Goal: Task Accomplishment & Management: Use online tool/utility

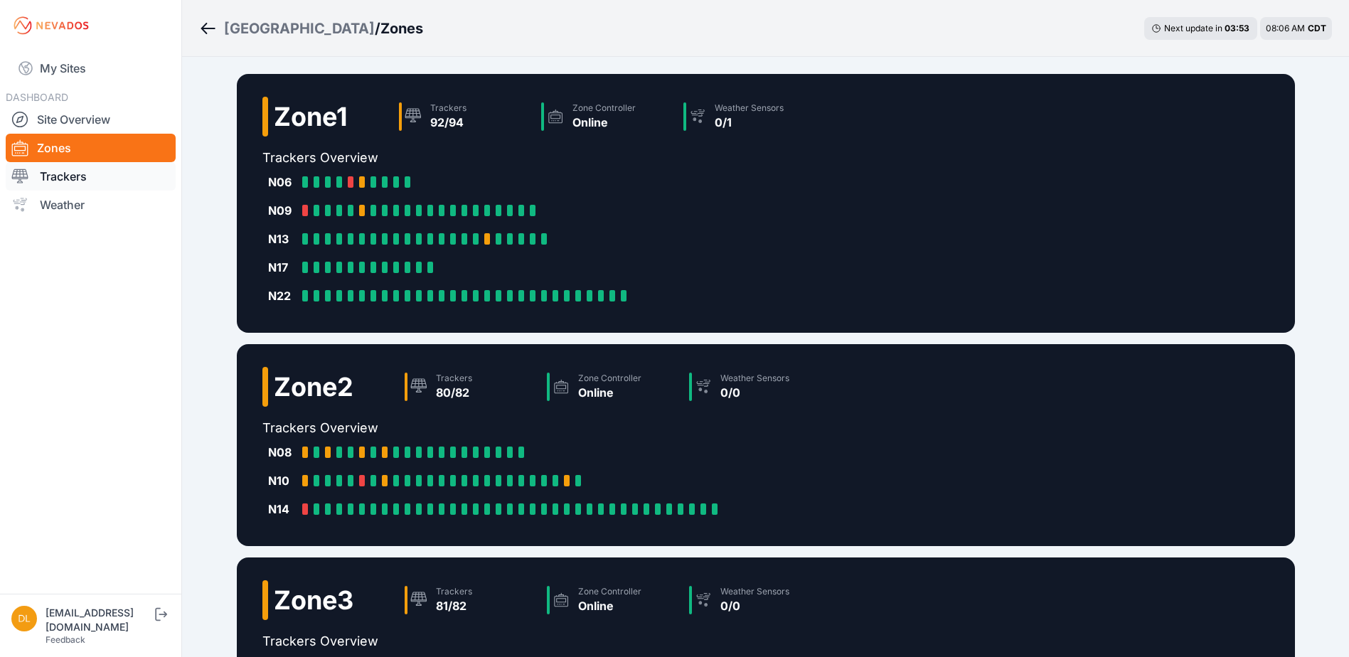
click at [51, 180] on link "Trackers" at bounding box center [91, 176] width 170 height 28
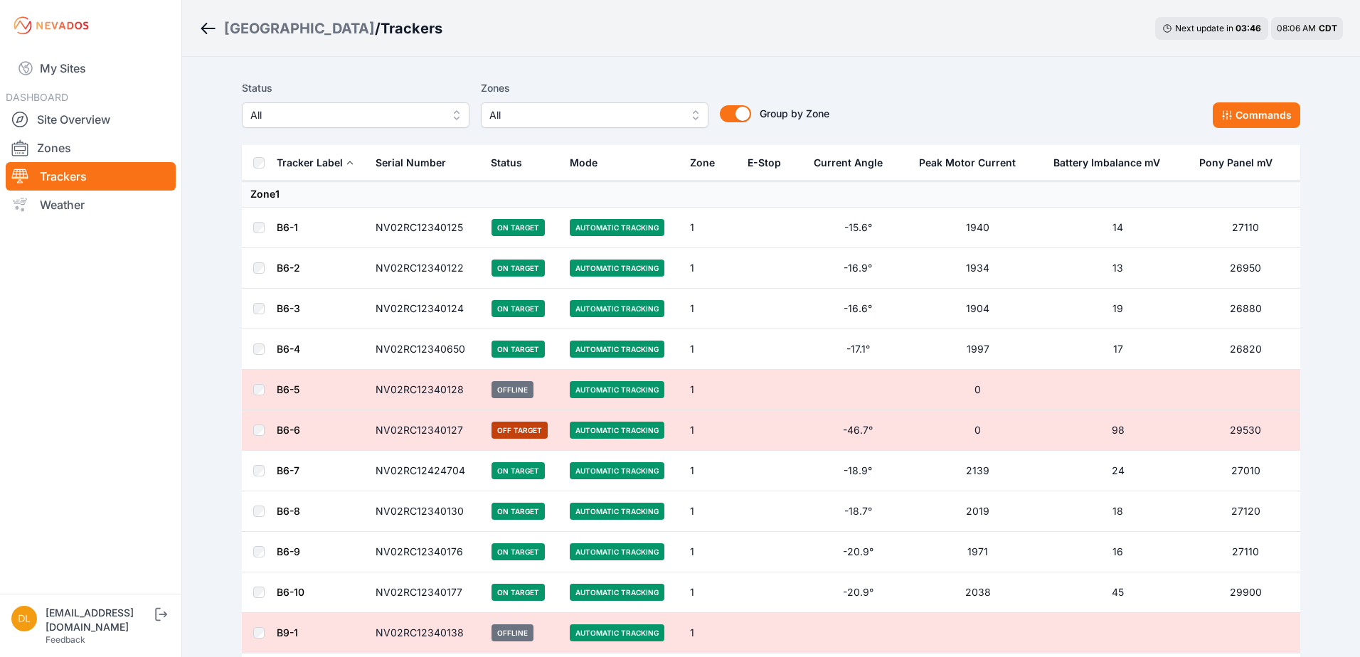
click at [657, 115] on span "All" at bounding box center [584, 115] width 191 height 17
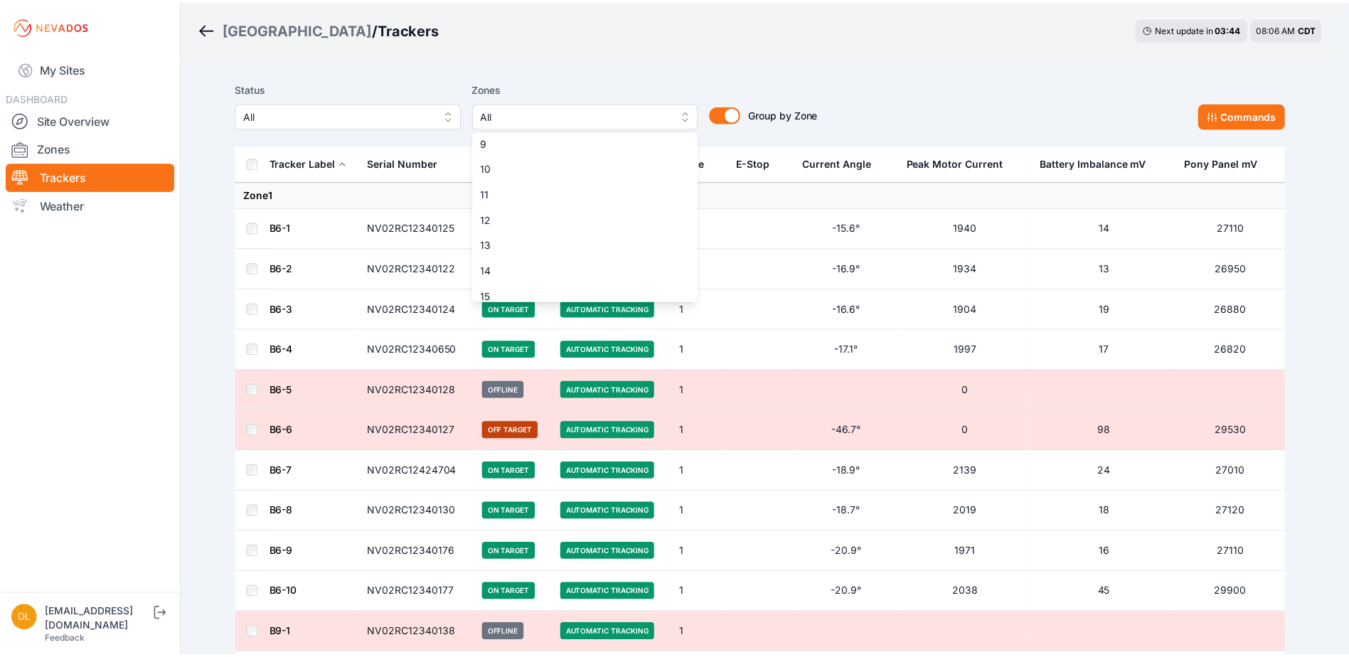
scroll to position [213, 0]
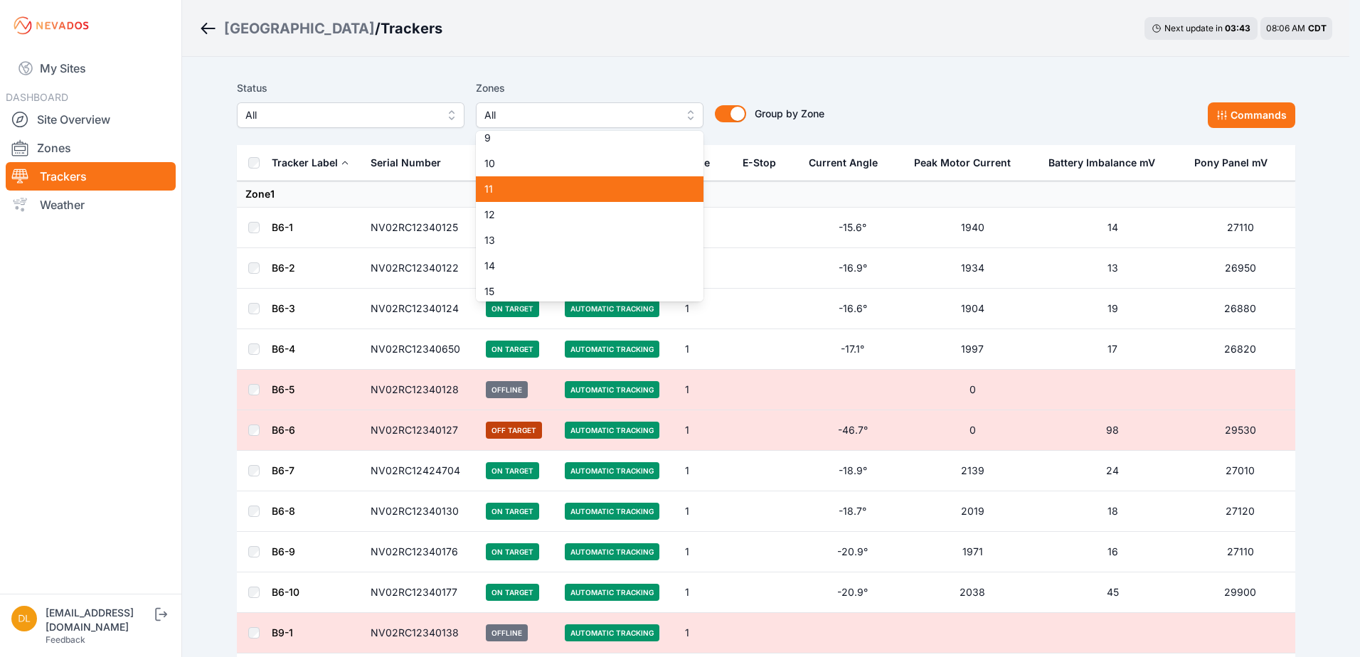
click at [627, 185] on span "11" at bounding box center [580, 189] width 193 height 14
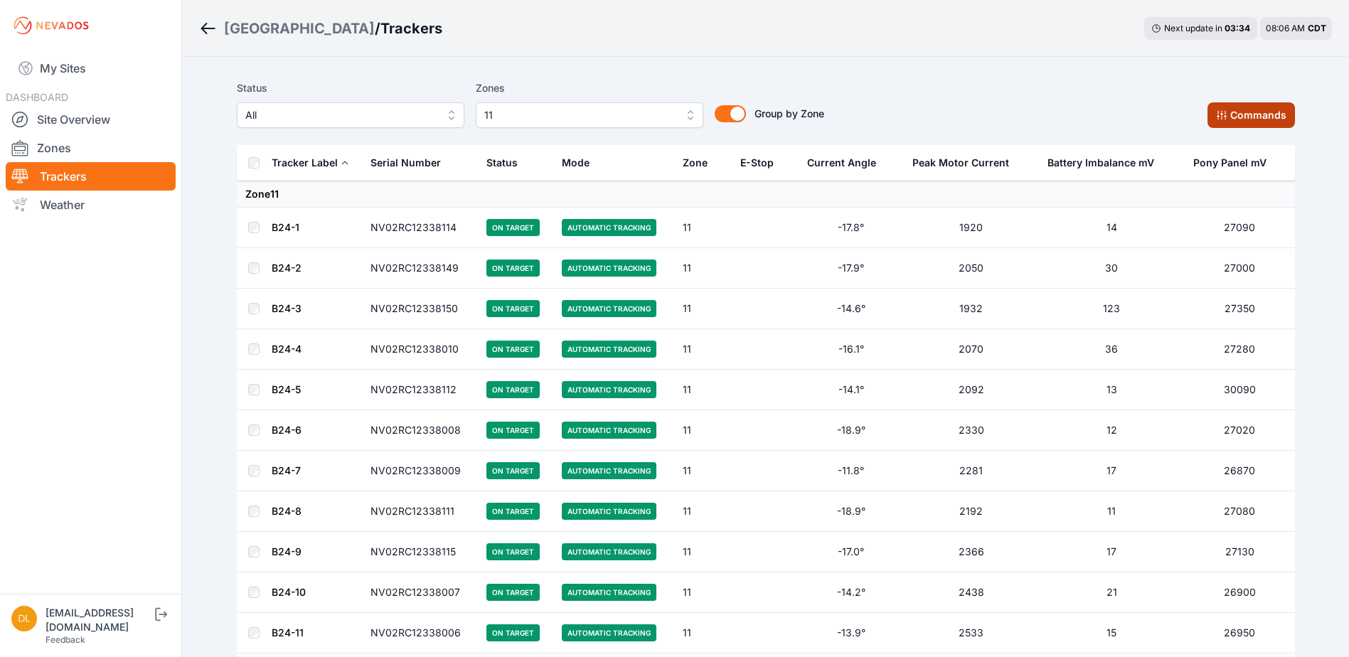
click at [1240, 127] on button "Commands" at bounding box center [1251, 115] width 87 height 26
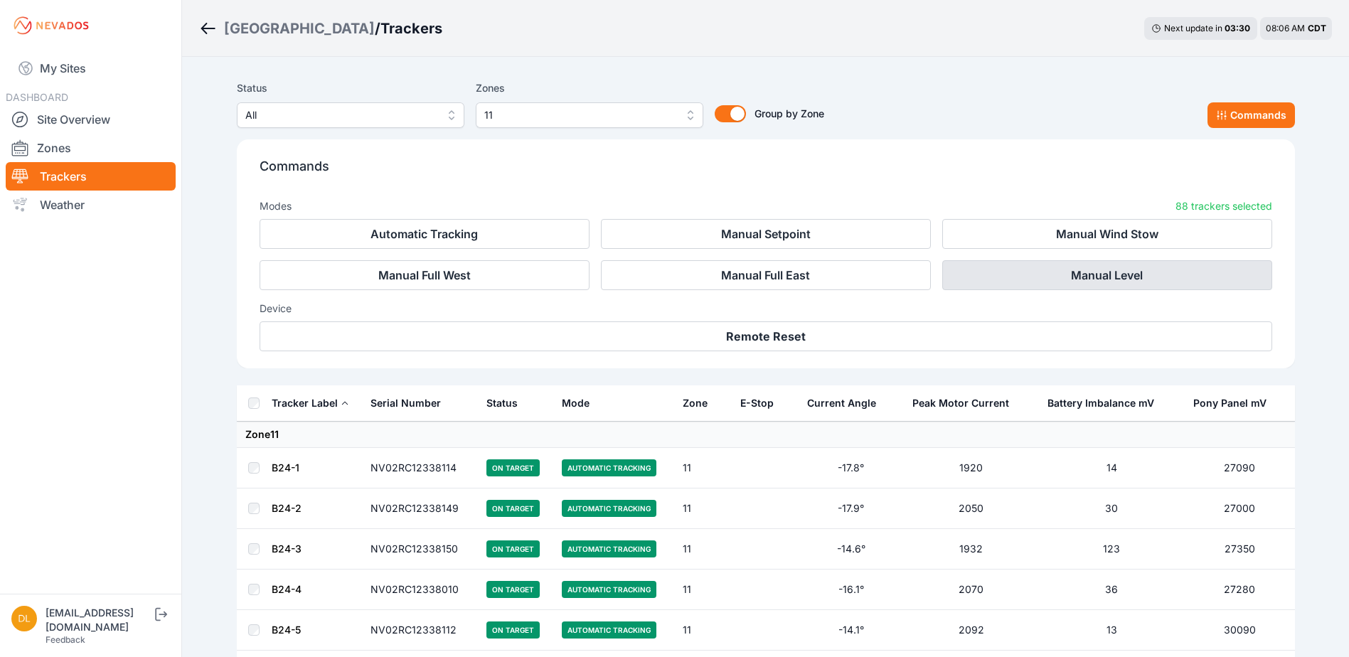
click at [1055, 276] on button "Manual Level" at bounding box center [1107, 275] width 330 height 30
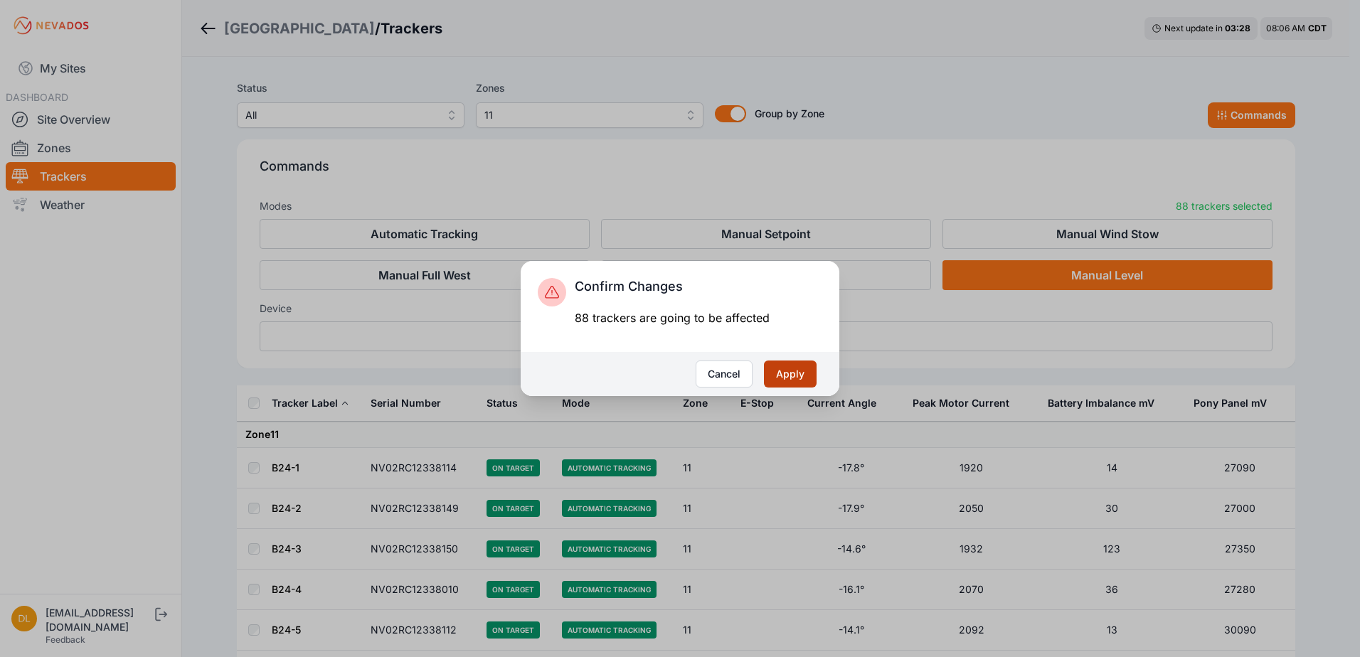
click at [792, 375] on button "Apply" at bounding box center [790, 374] width 53 height 27
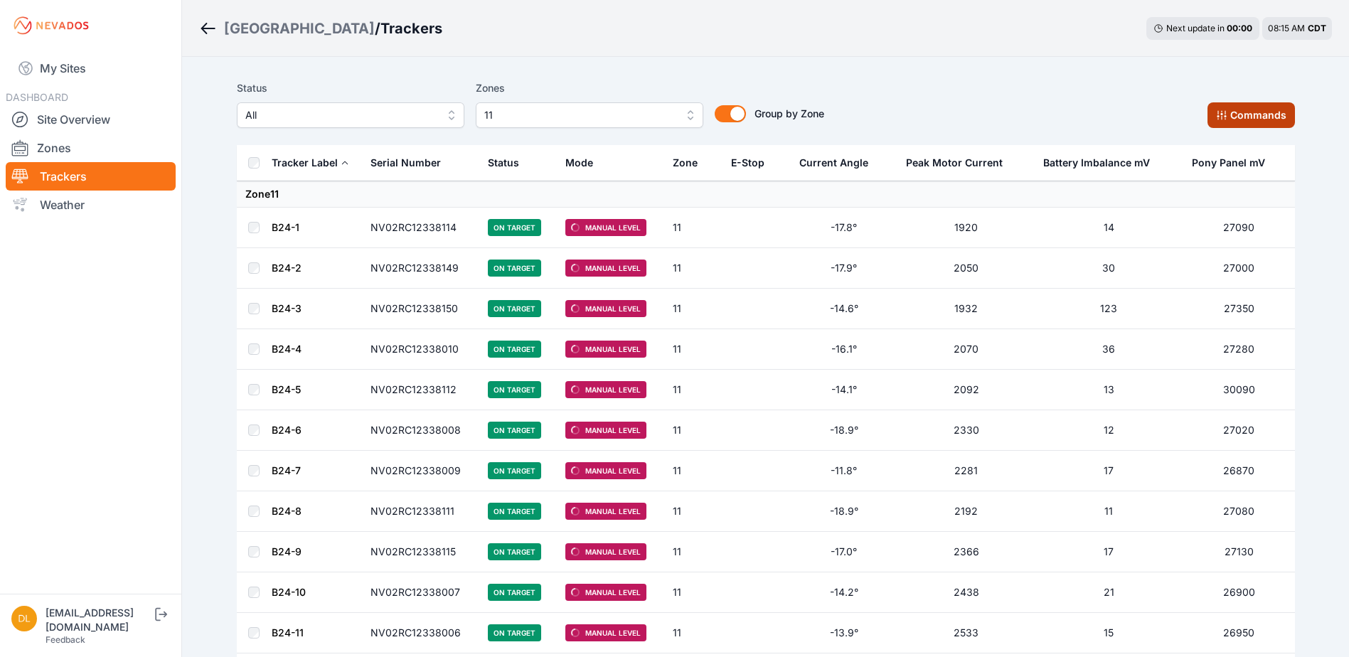
click at [1230, 105] on button "Commands" at bounding box center [1251, 115] width 87 height 26
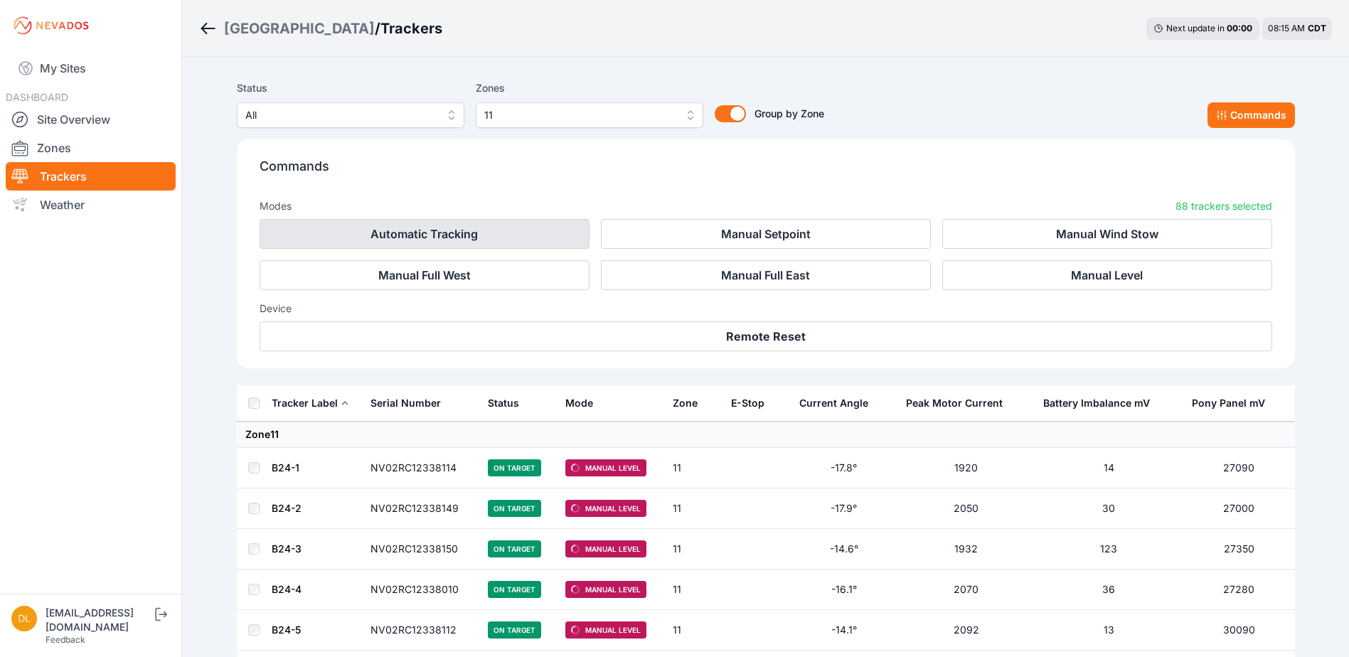
click at [471, 235] on button "Automatic Tracking" at bounding box center [425, 234] width 330 height 30
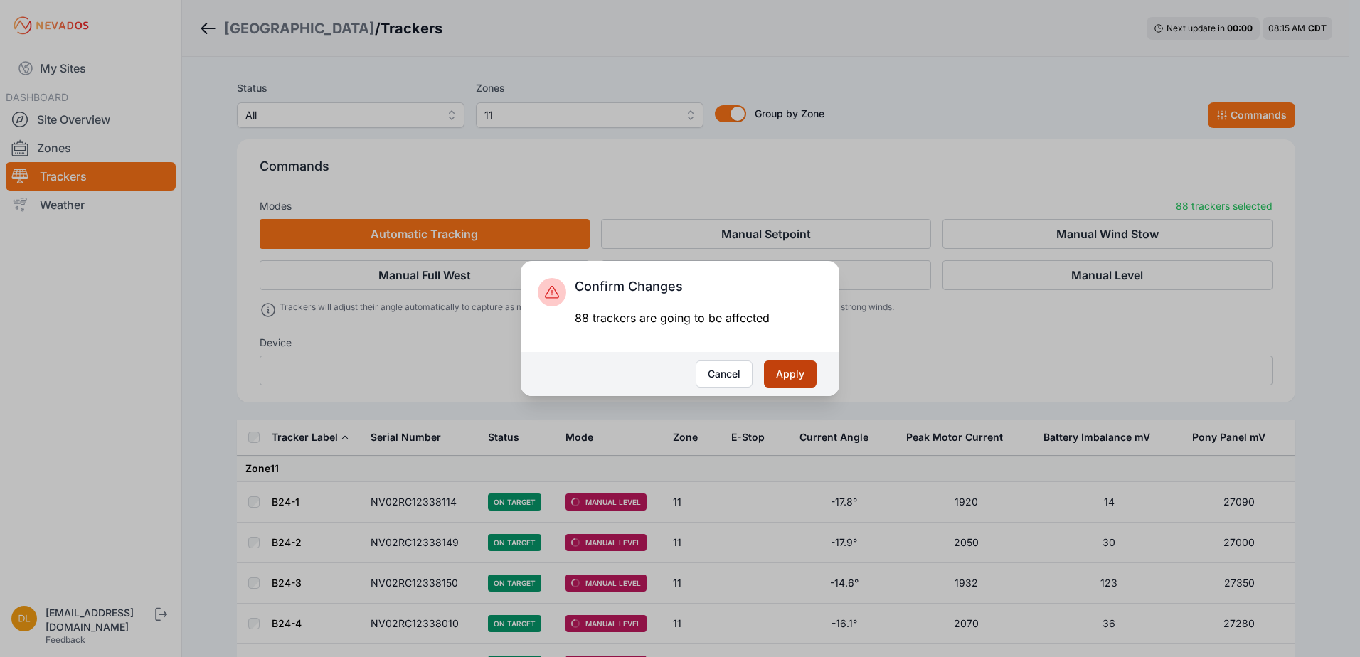
click at [798, 368] on button "Apply" at bounding box center [790, 374] width 53 height 27
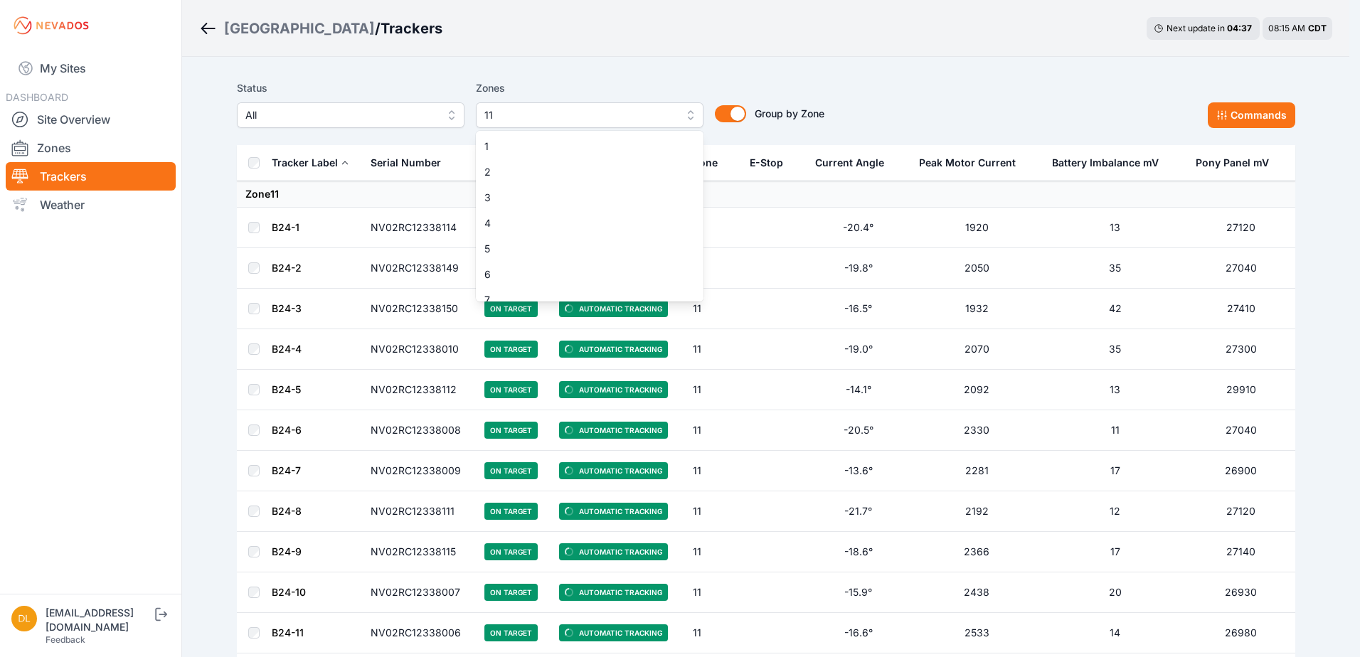
click at [544, 109] on span "11" at bounding box center [579, 115] width 191 height 17
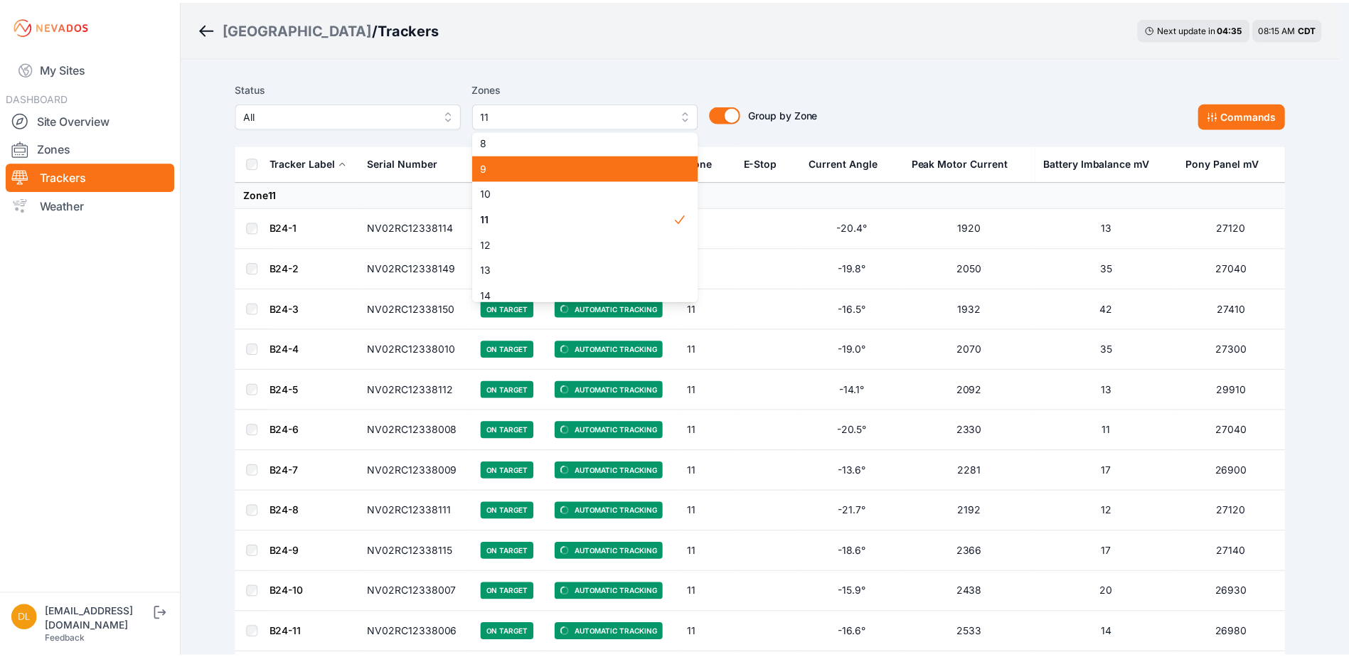
scroll to position [185, 0]
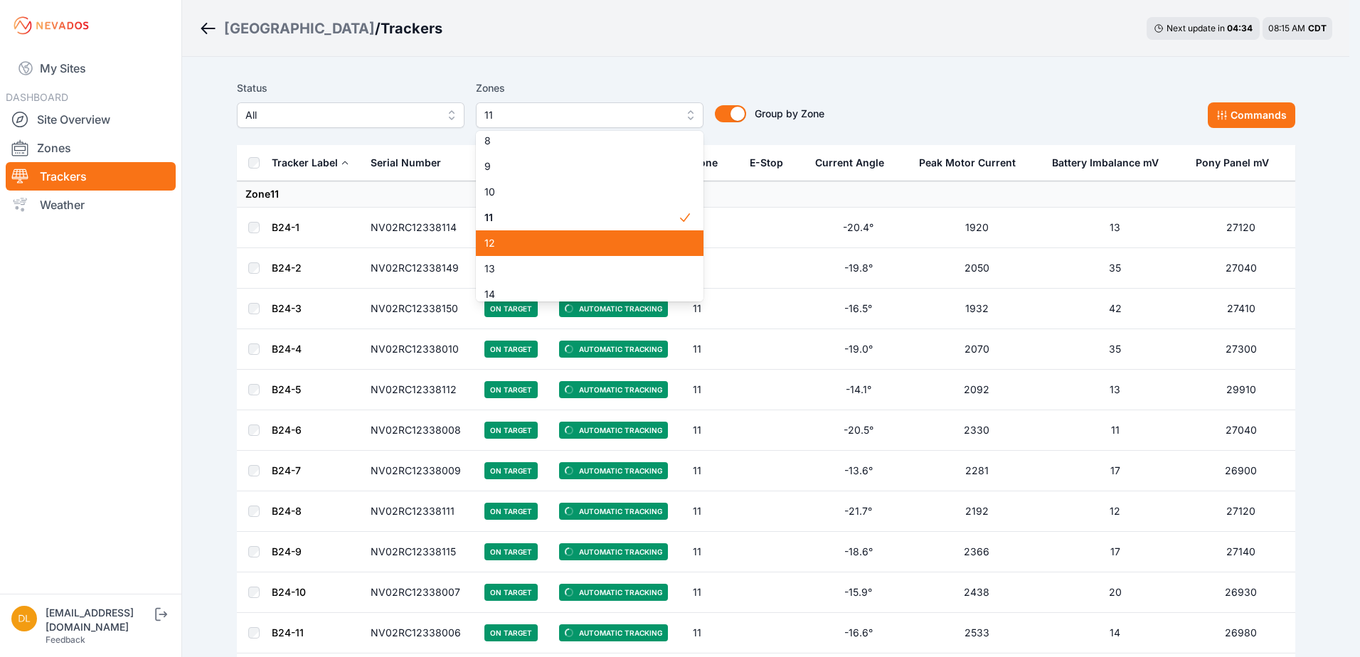
click at [583, 234] on div "12" at bounding box center [590, 243] width 228 height 26
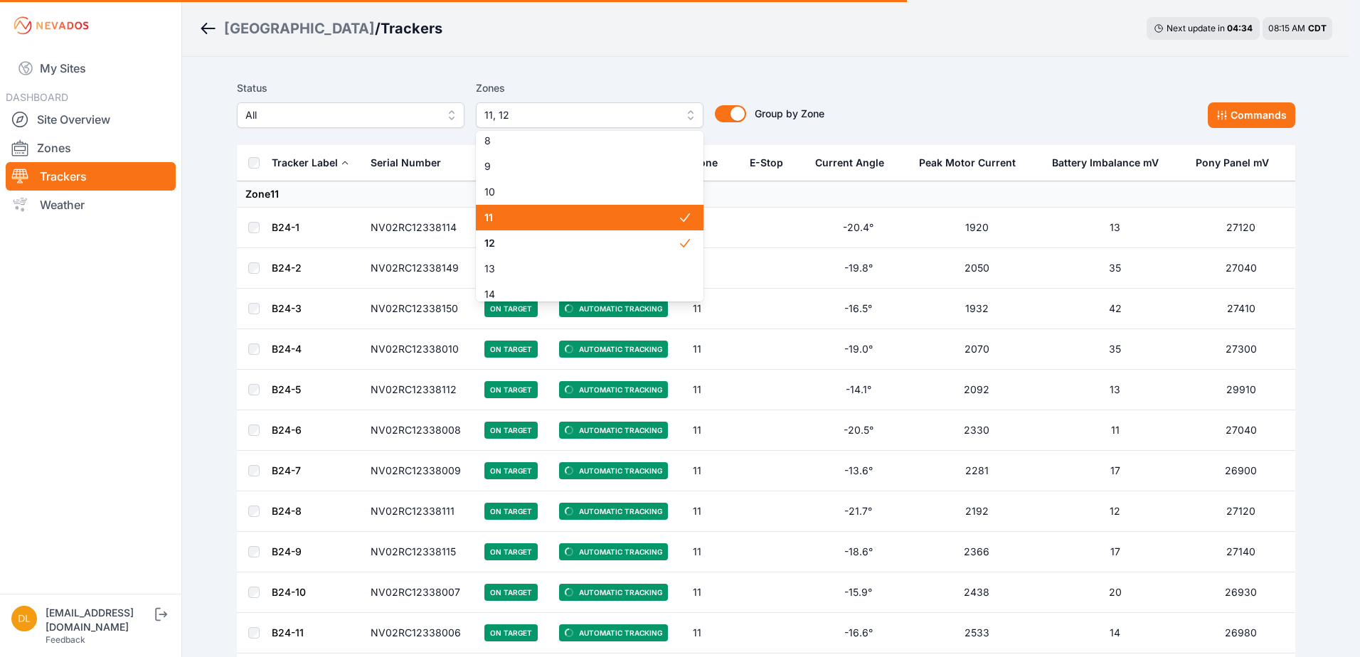
click at [587, 222] on span "11" at bounding box center [580, 218] width 193 height 14
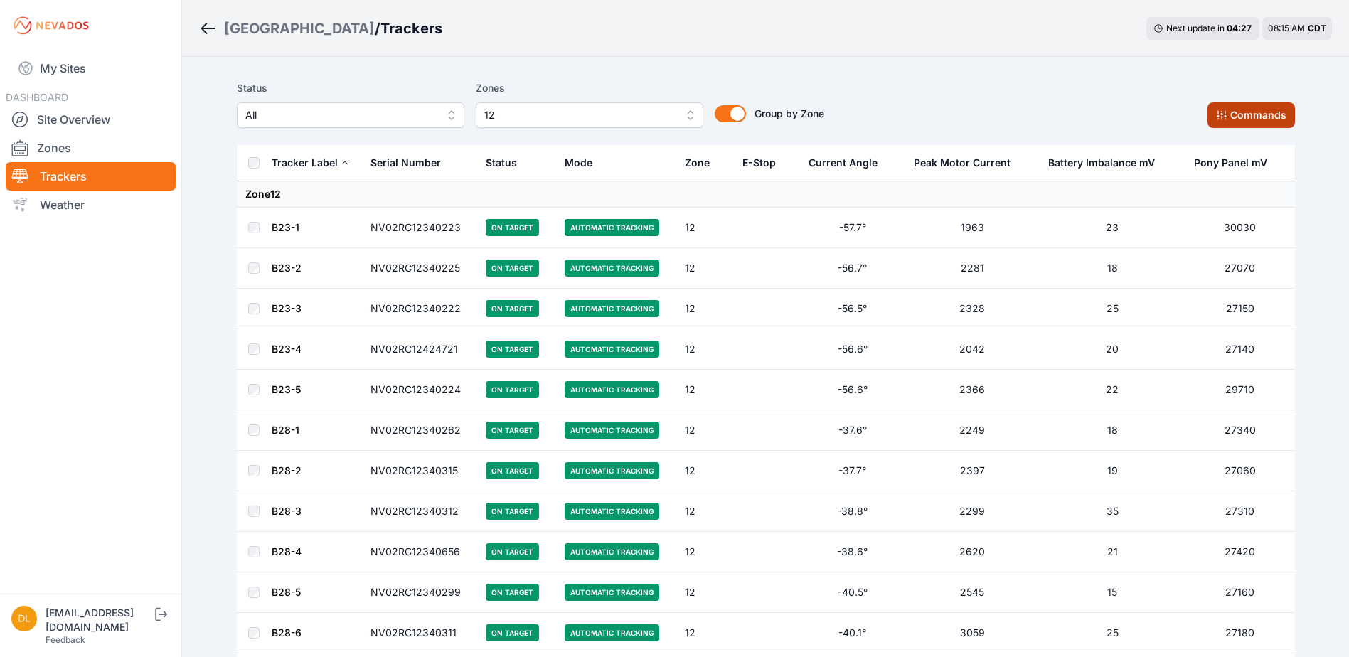
click at [1277, 119] on button "Commands" at bounding box center [1251, 115] width 87 height 26
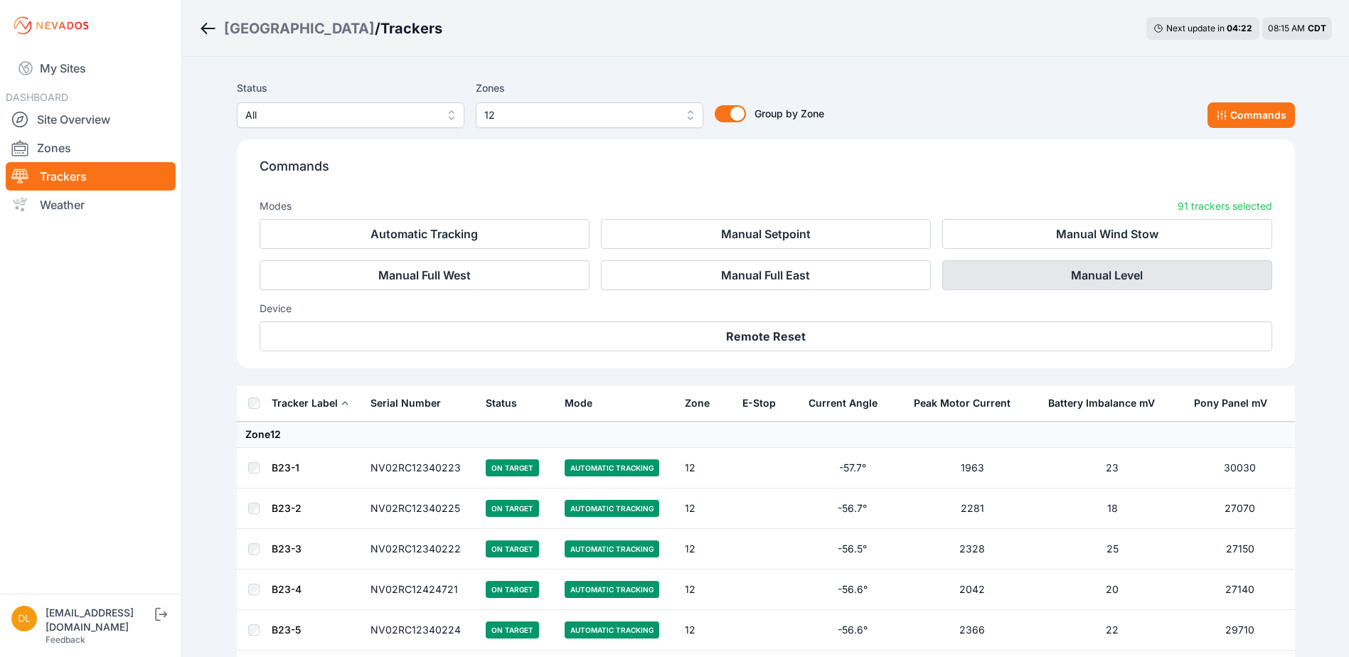
click at [1028, 264] on button "Manual Level" at bounding box center [1107, 275] width 330 height 30
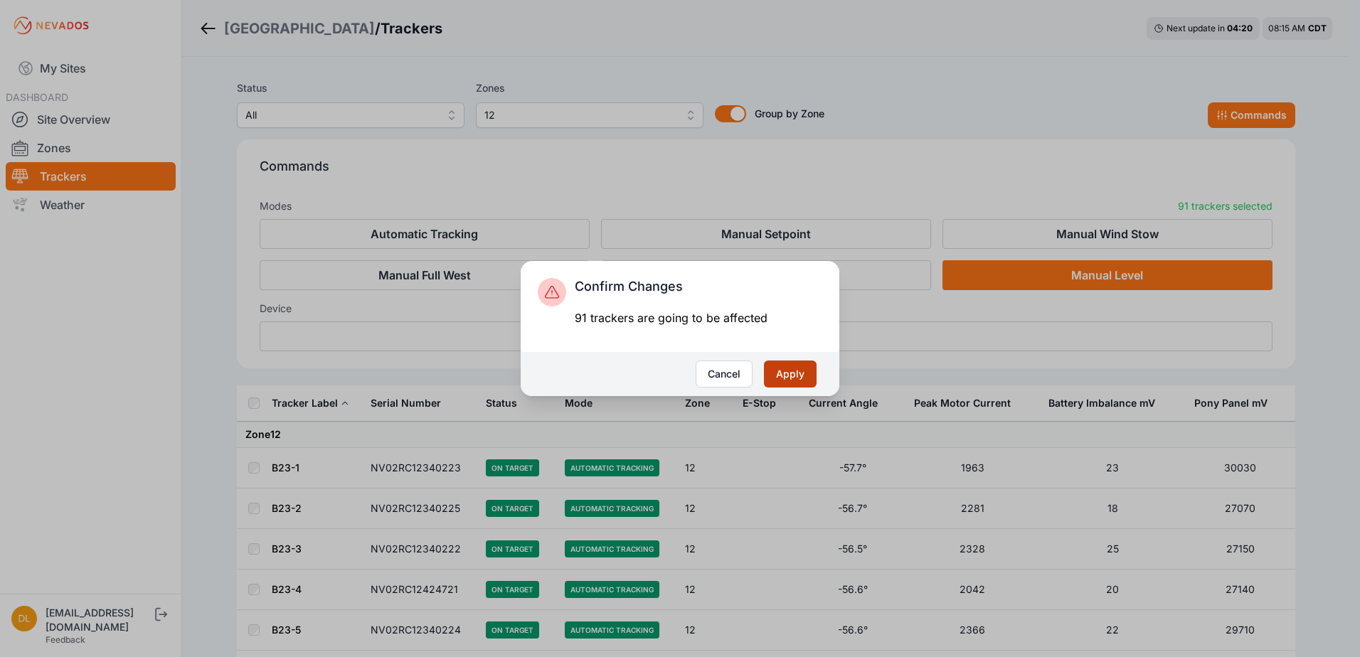
click at [803, 373] on button "Apply" at bounding box center [790, 374] width 53 height 27
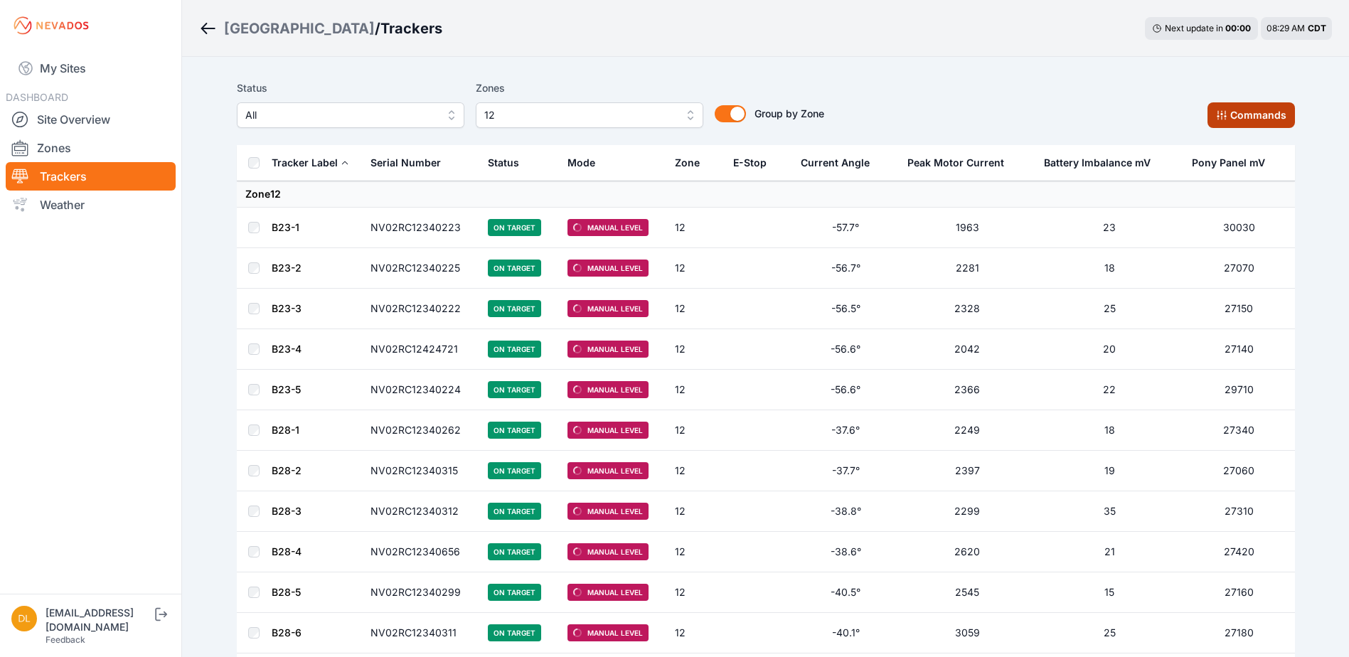
click at [1235, 122] on button "Commands" at bounding box center [1251, 115] width 87 height 26
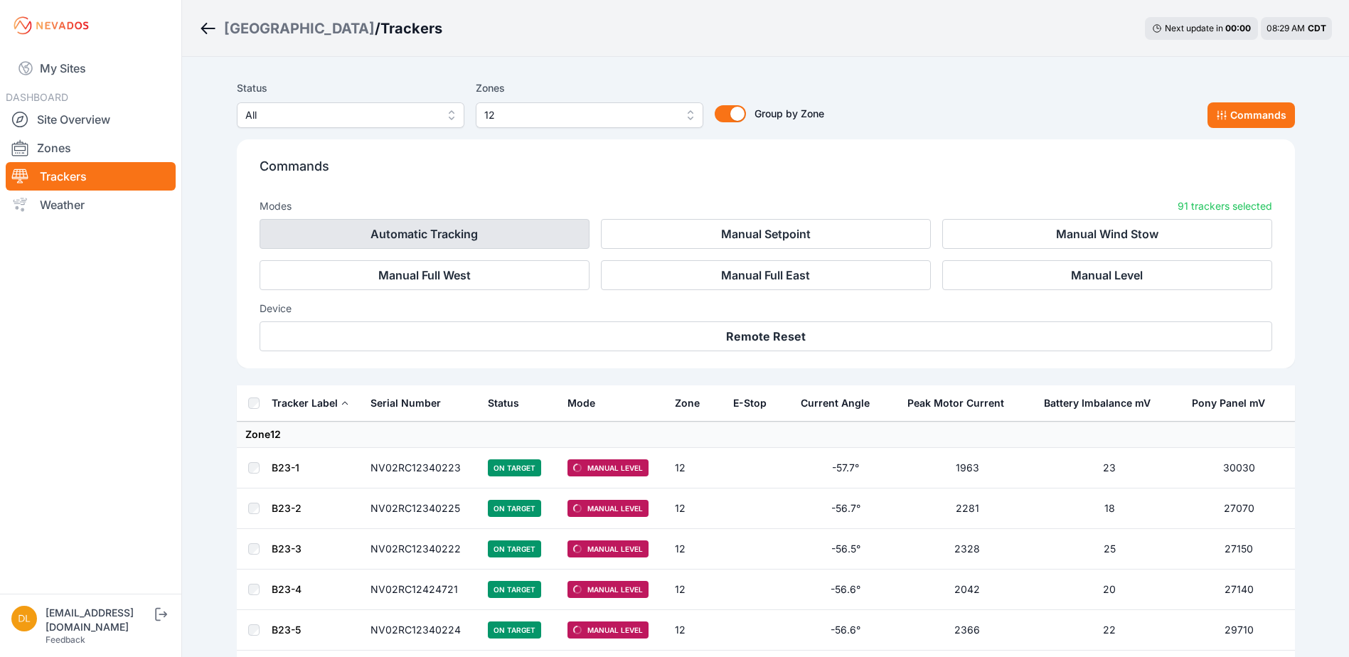
click at [531, 228] on button "Automatic Tracking" at bounding box center [425, 234] width 330 height 30
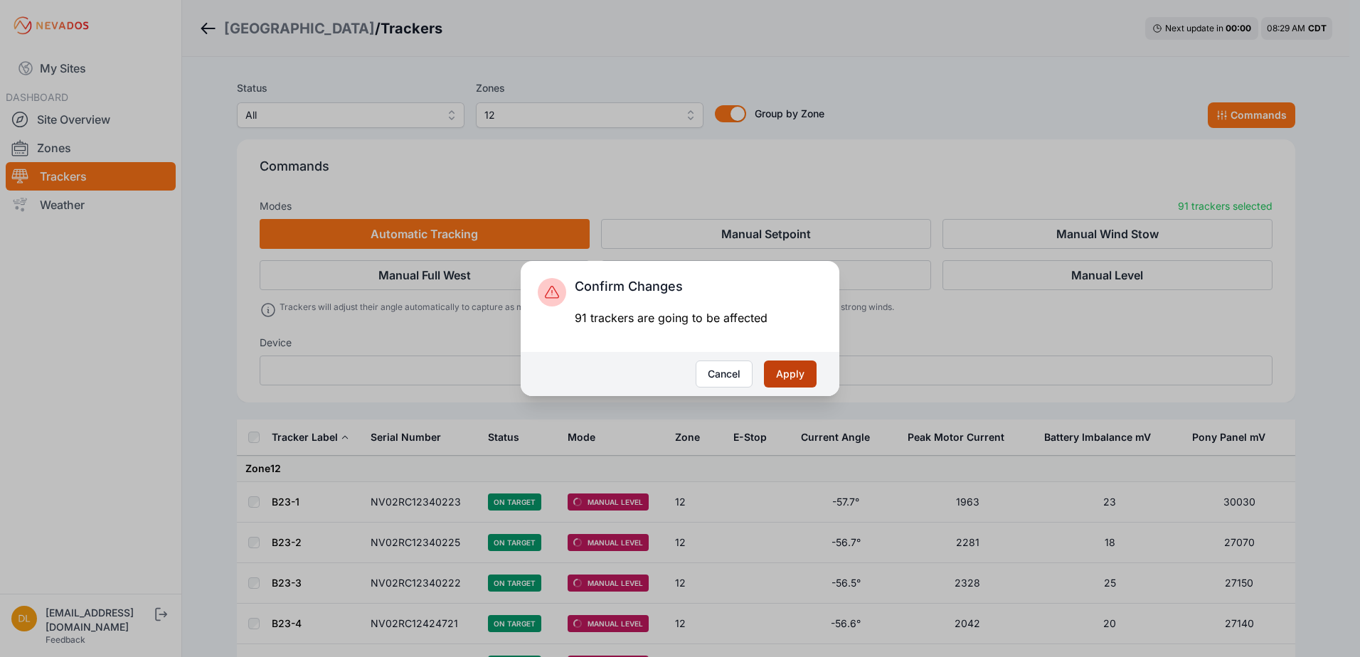
click at [809, 377] on button "Apply" at bounding box center [790, 374] width 53 height 27
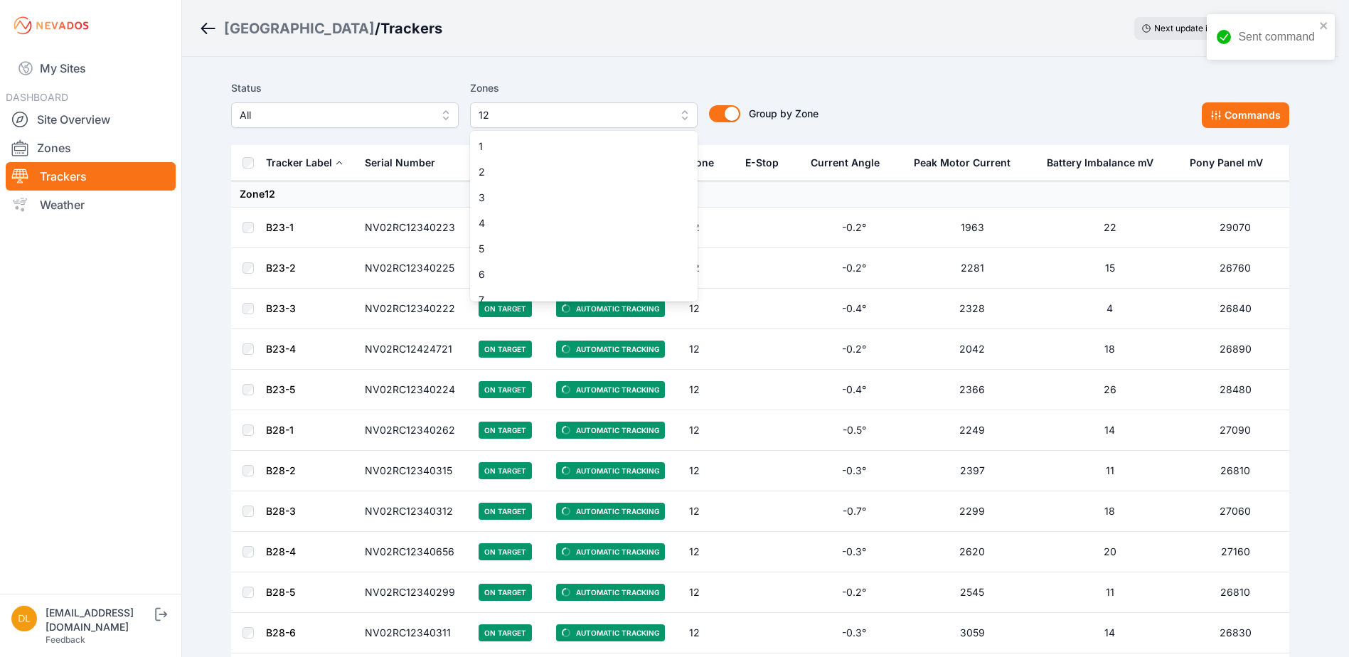
click at [561, 116] on span "12" at bounding box center [574, 115] width 191 height 17
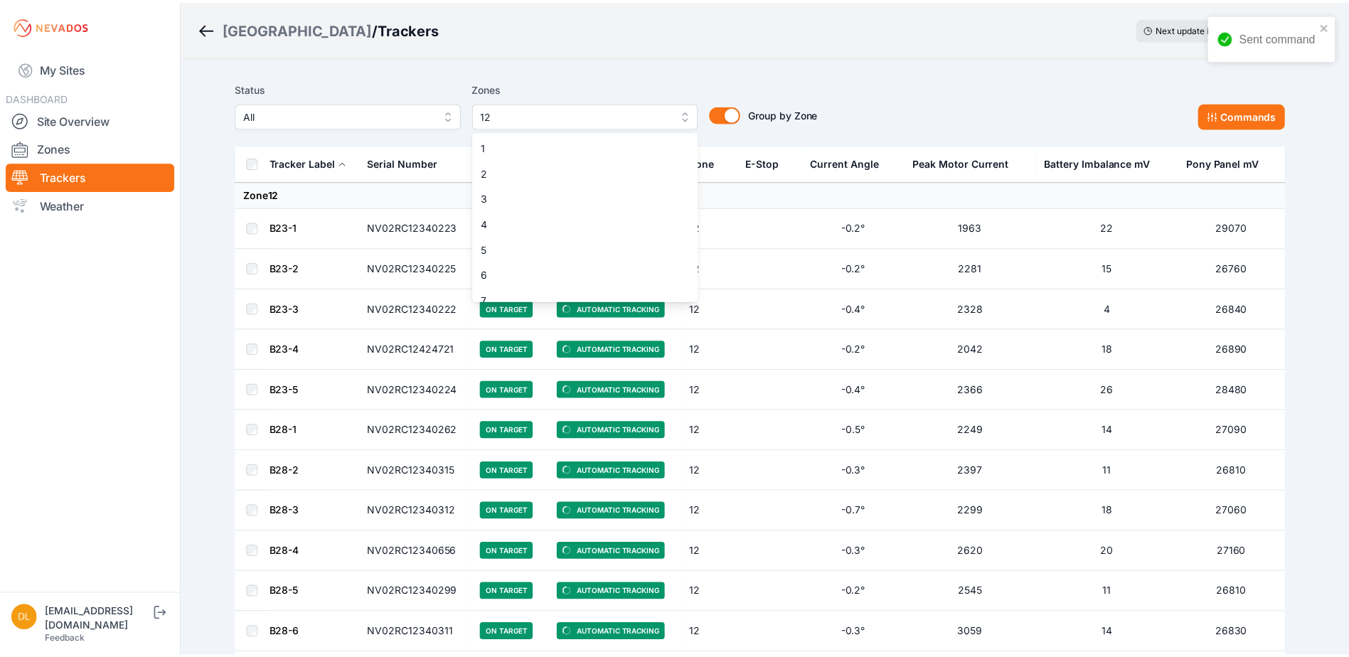
scroll to position [139, 0]
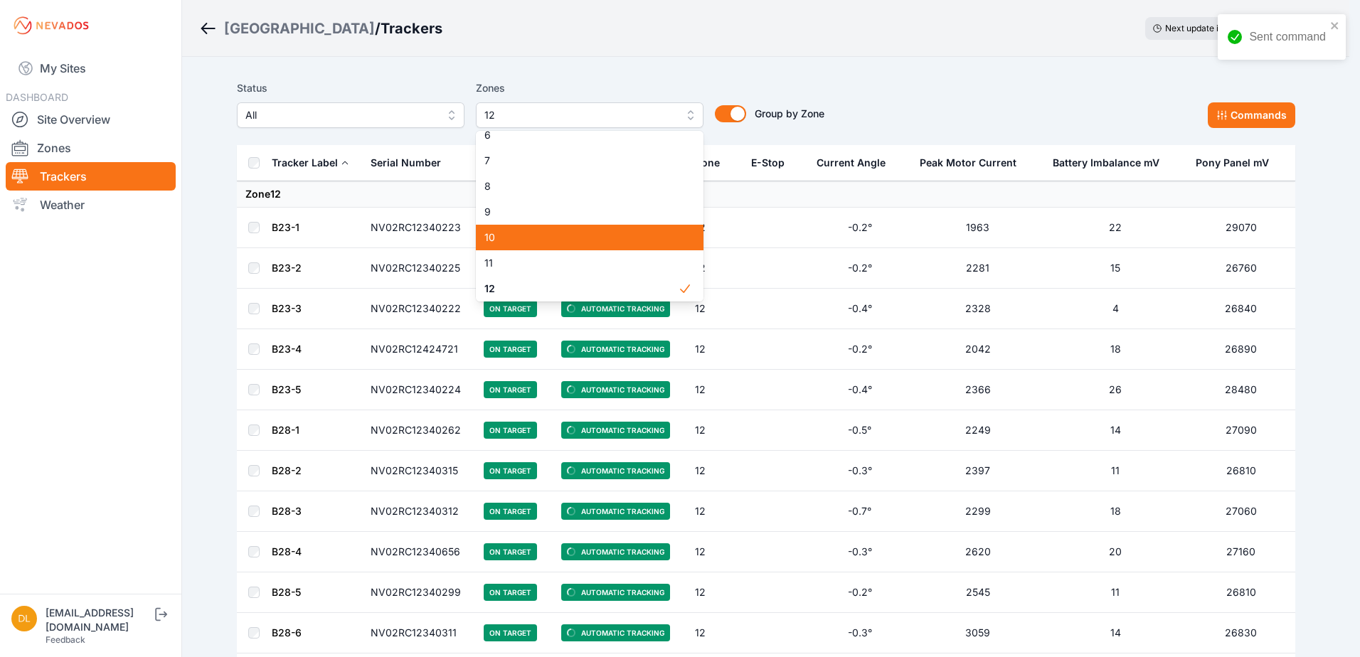
click at [555, 230] on div "10" at bounding box center [590, 238] width 228 height 26
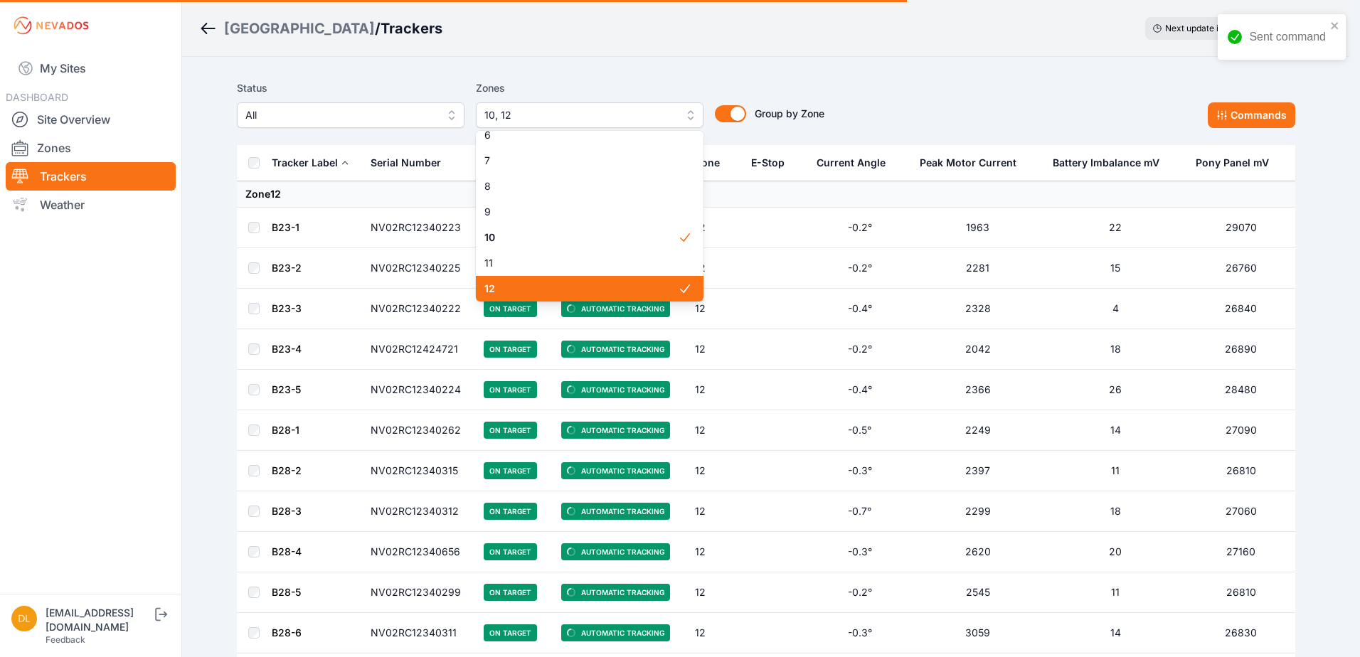
click at [576, 288] on span "12" at bounding box center [580, 289] width 193 height 14
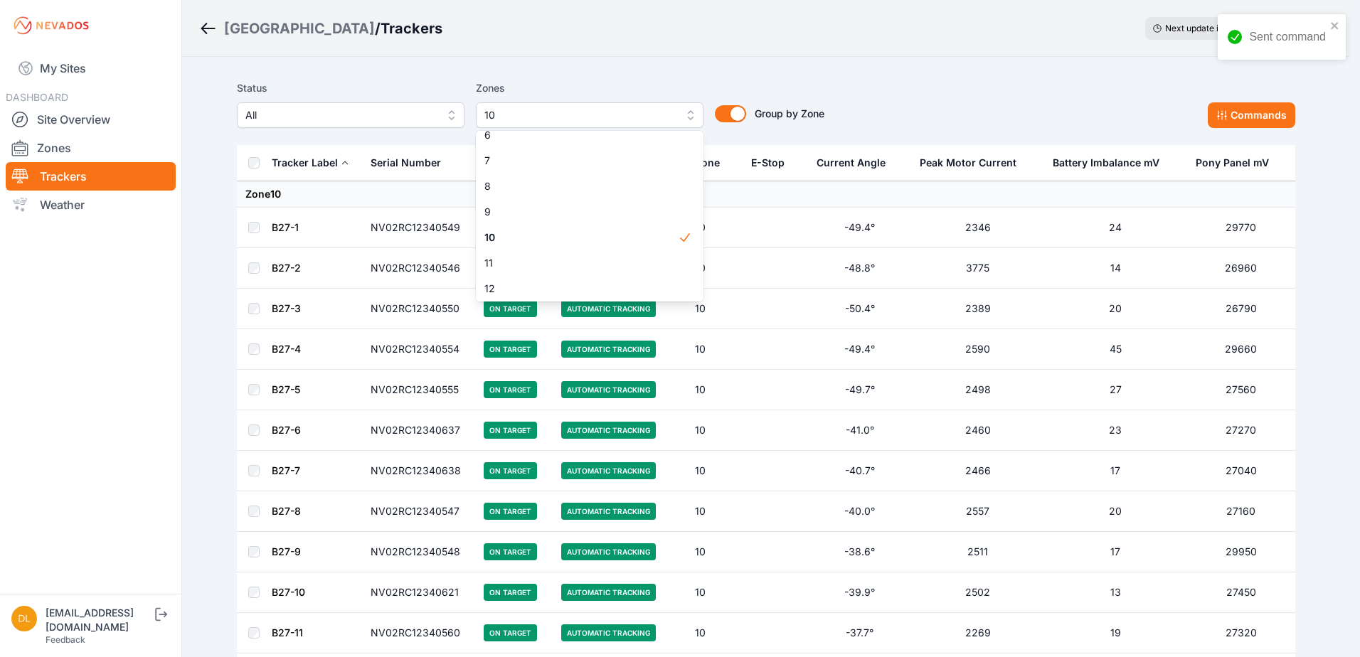
click at [1239, 112] on div "Status All Zones 10 1 2 3 4 5 6 7 8 9 10 11 12 13 14 15 Group by Zone Group by …" at bounding box center [766, 104] width 1058 height 48
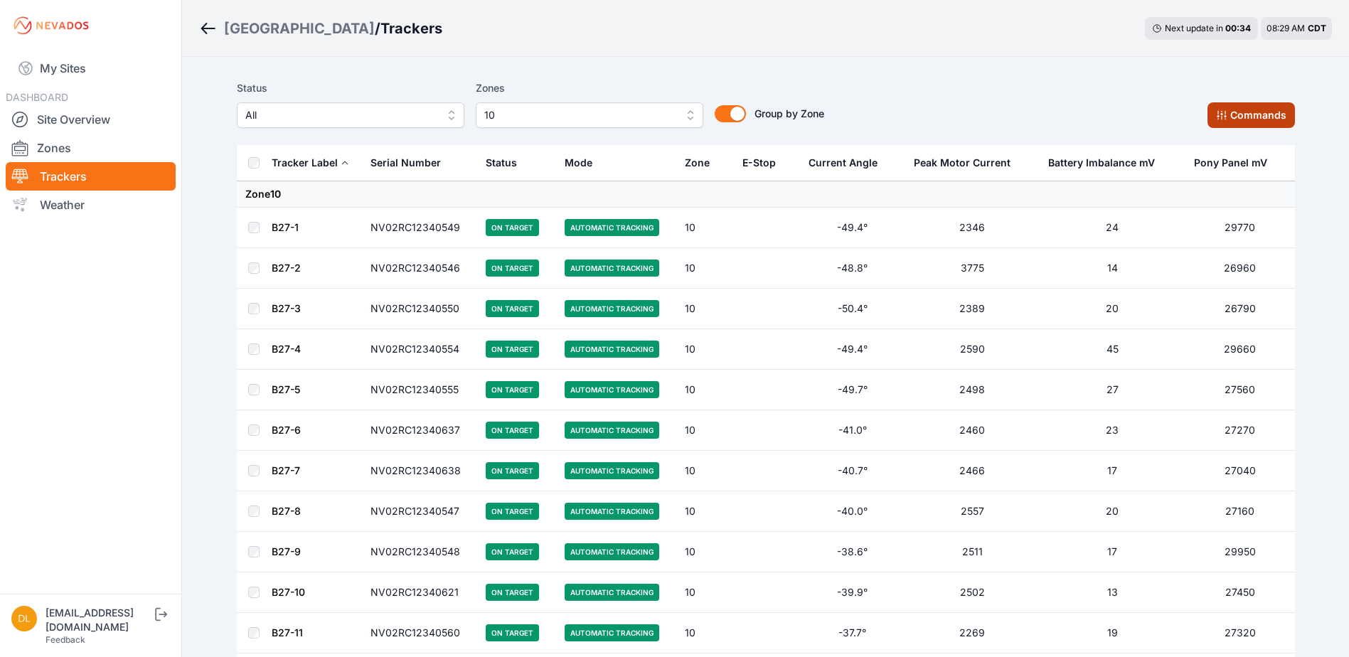
click at [1246, 112] on button "Commands" at bounding box center [1251, 115] width 87 height 26
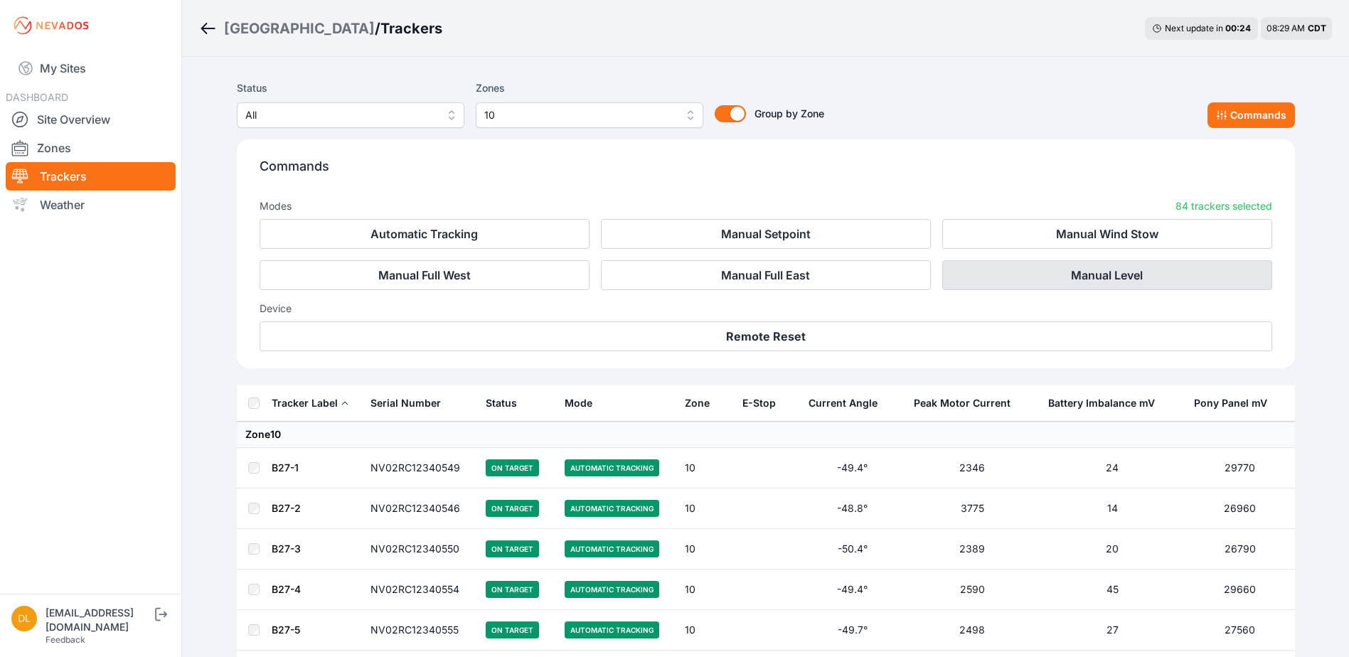
click at [993, 271] on button "Manual Level" at bounding box center [1107, 275] width 330 height 30
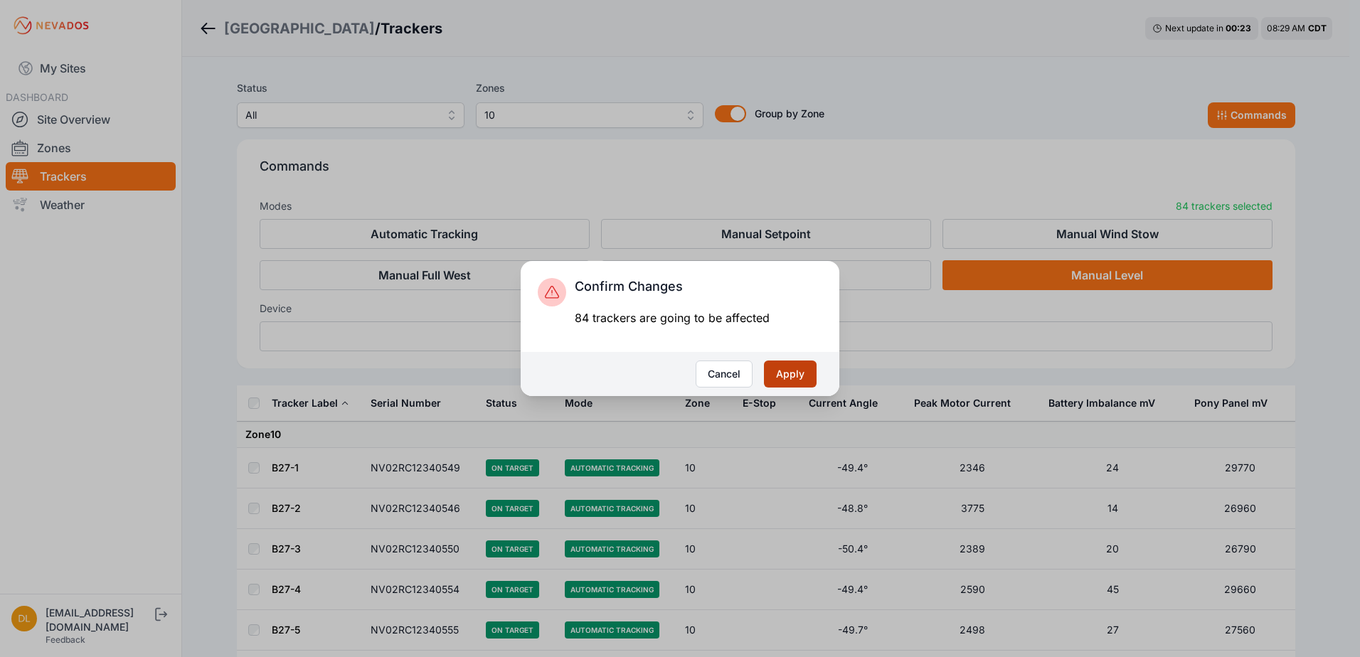
click at [792, 377] on button "Apply" at bounding box center [790, 374] width 53 height 27
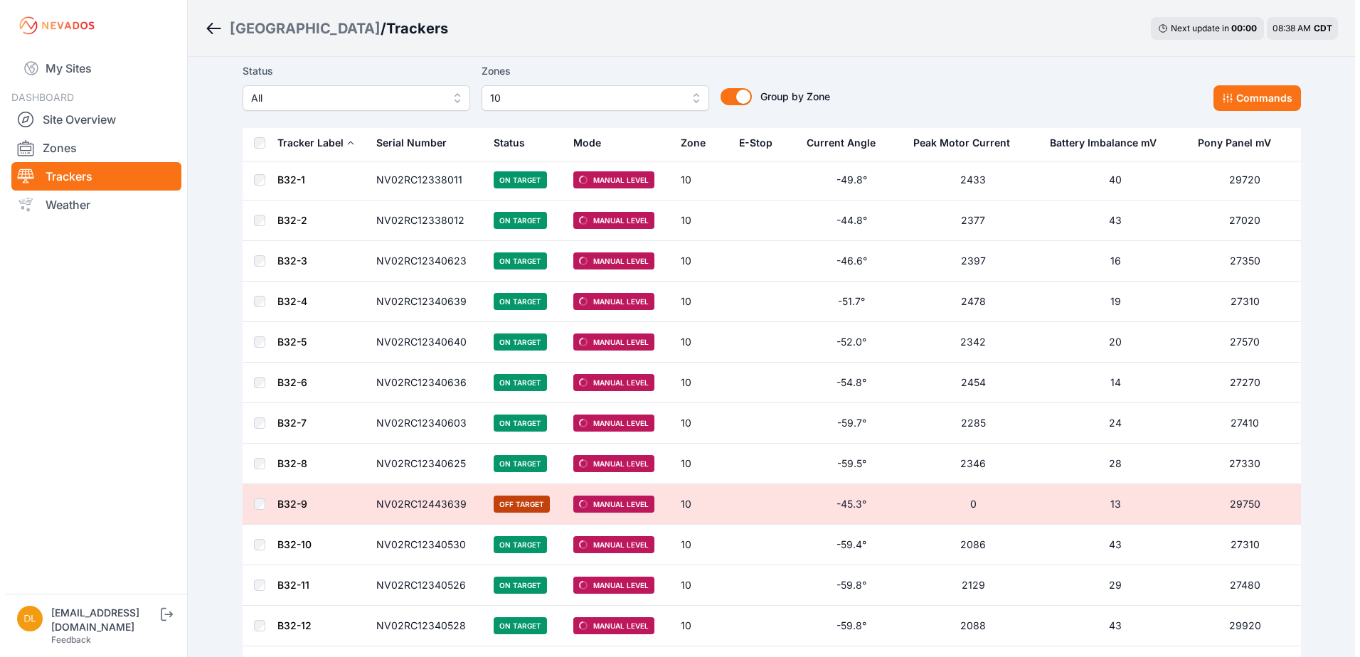
scroll to position [996, 0]
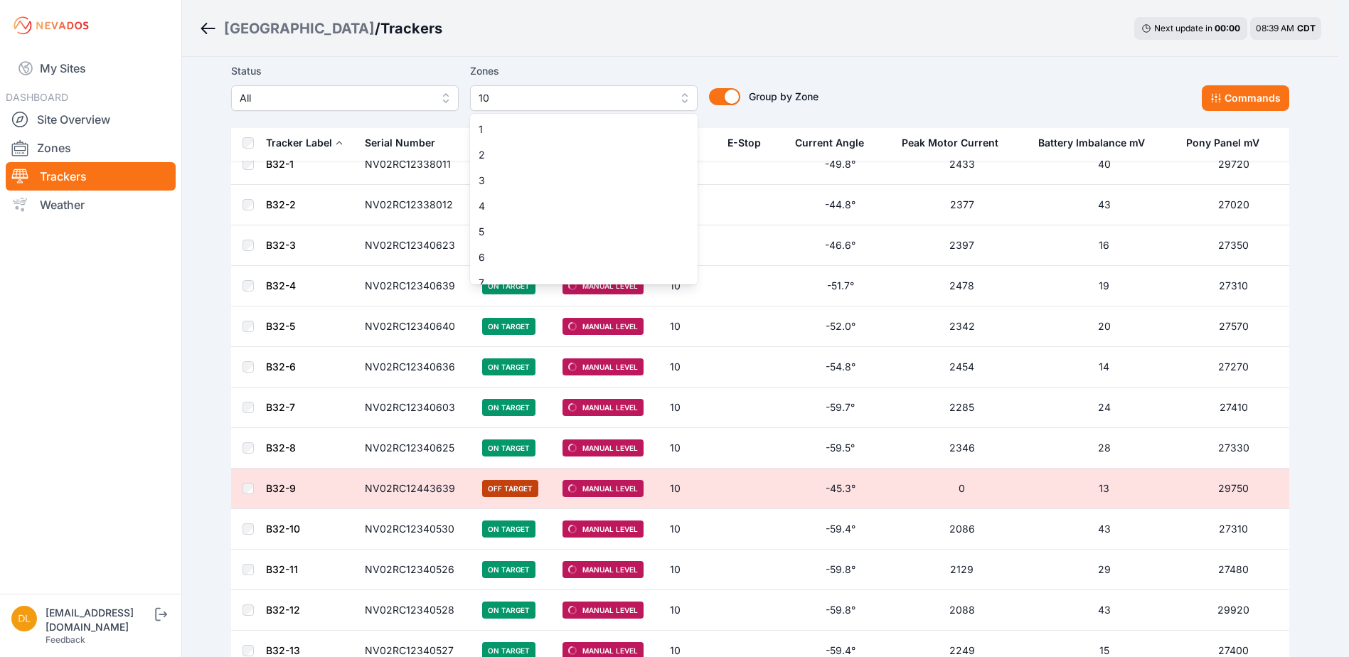
click at [536, 95] on span "10" at bounding box center [574, 98] width 191 height 17
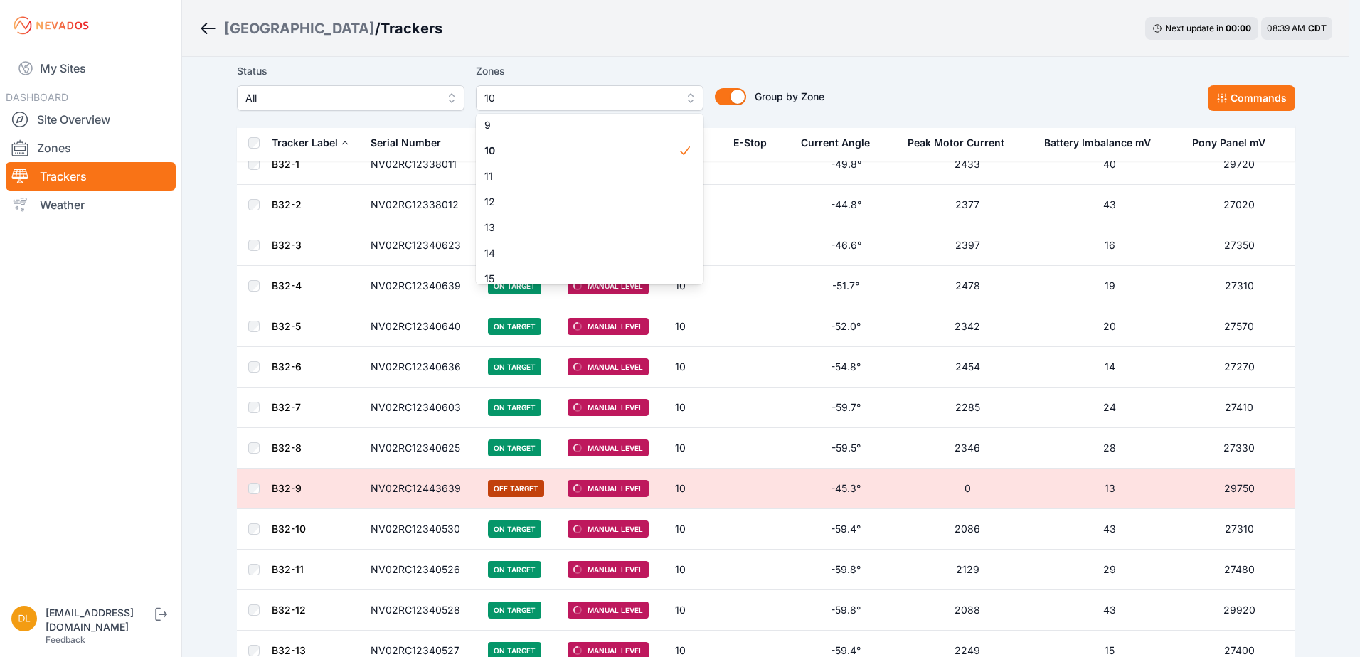
scroll to position [219, 0]
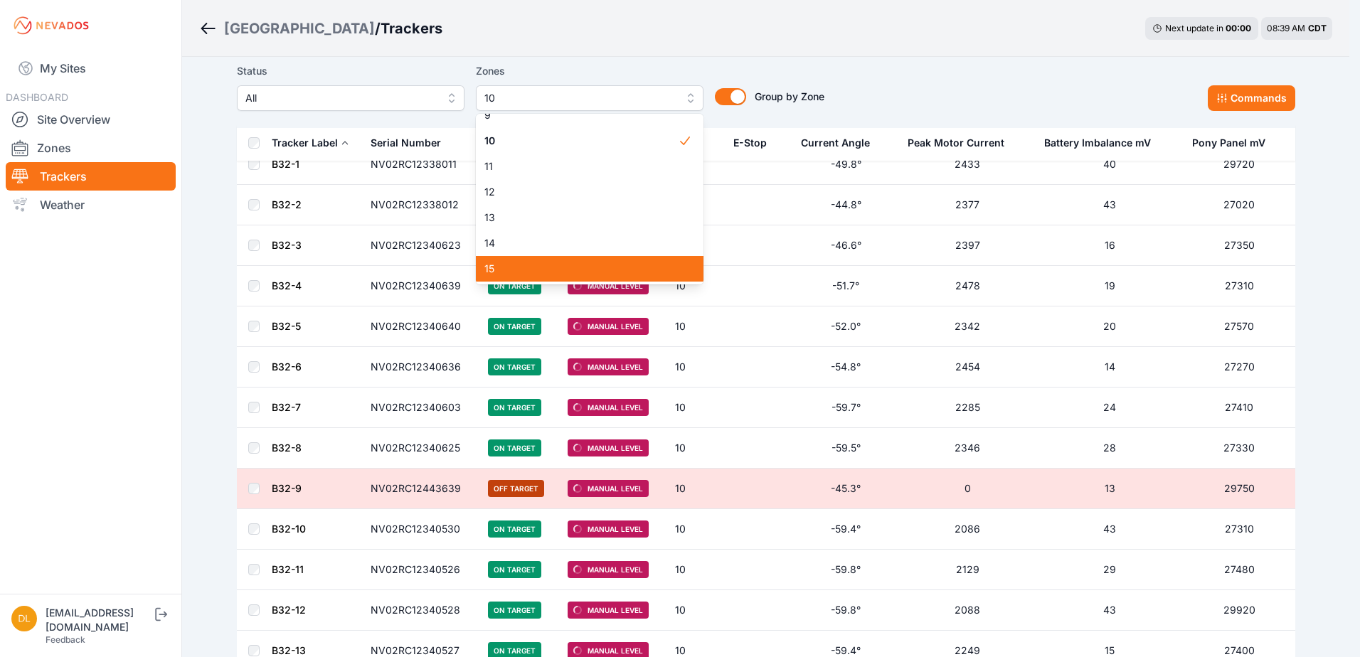
click at [567, 256] on div "15" at bounding box center [590, 269] width 228 height 26
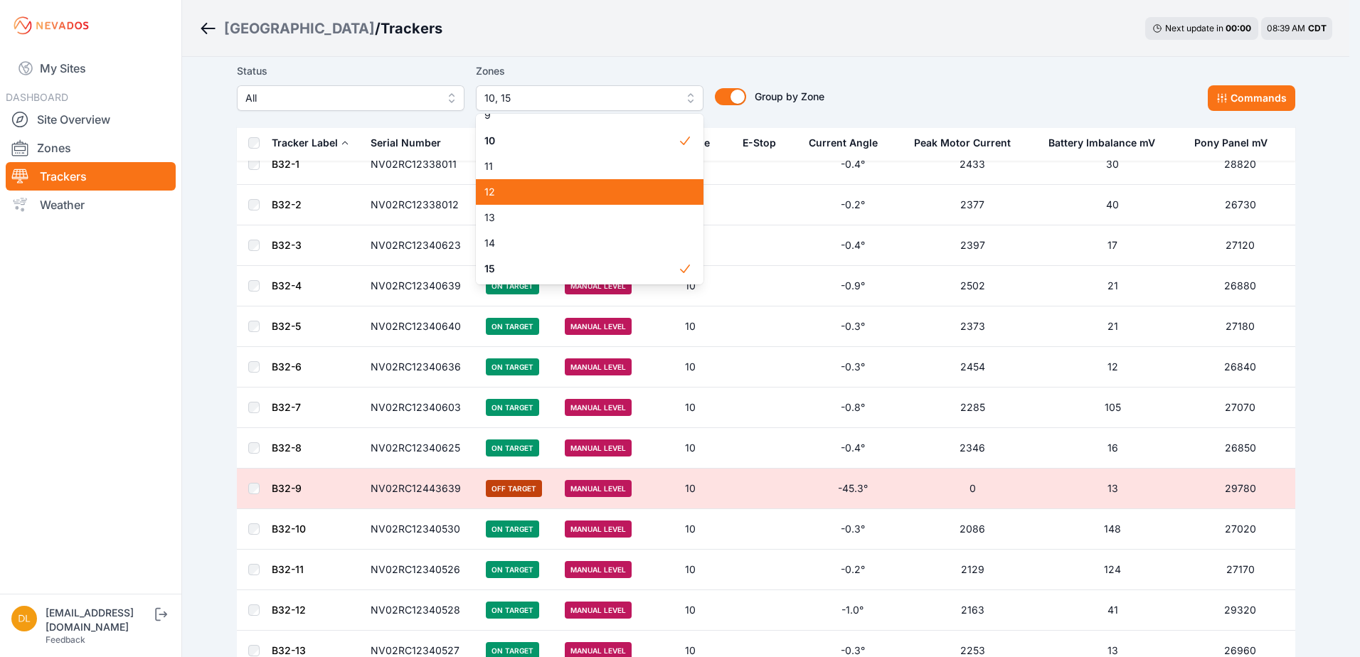
click at [545, 148] on span "10" at bounding box center [580, 141] width 193 height 14
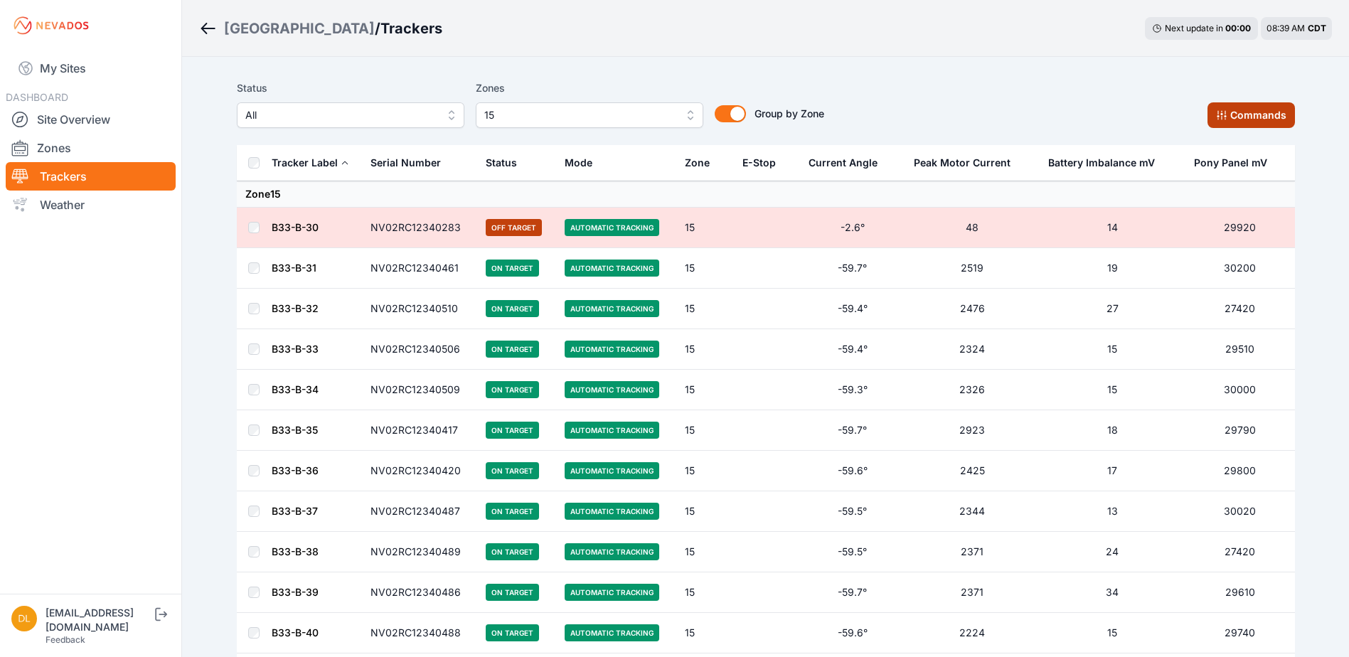
click at [1257, 124] on button "Commands" at bounding box center [1251, 115] width 87 height 26
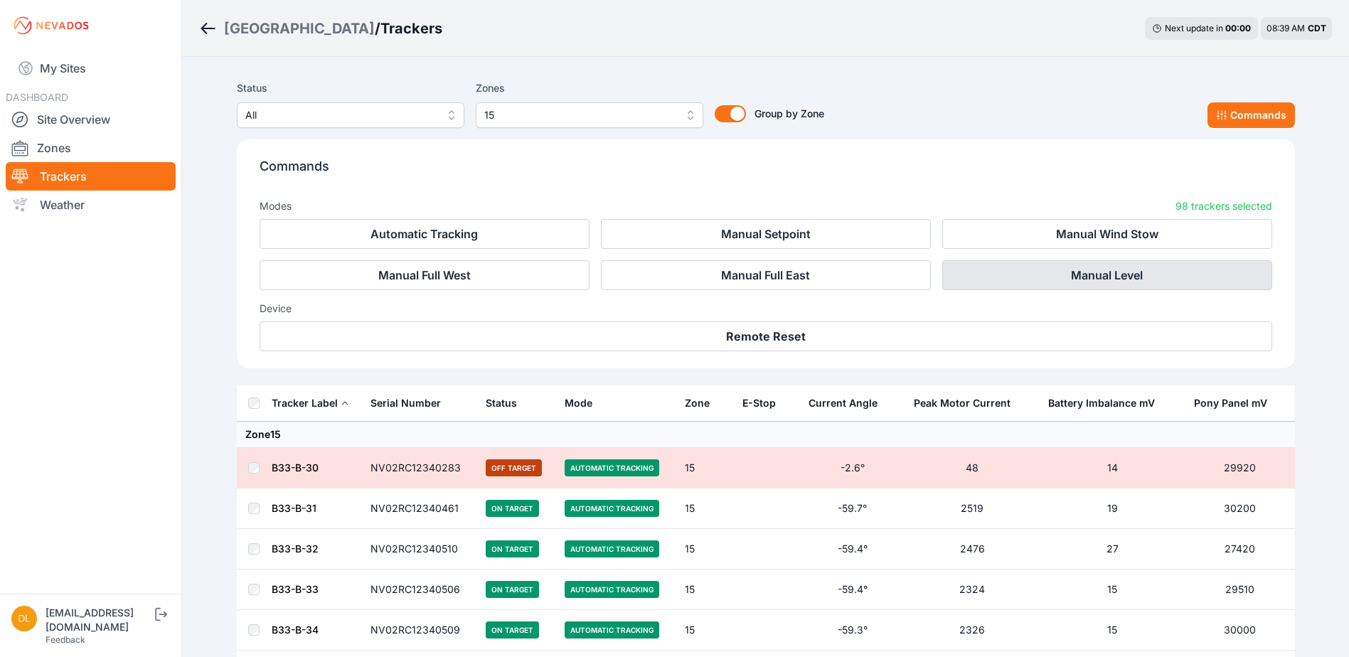
click at [1013, 268] on button "Manual Level" at bounding box center [1107, 275] width 330 height 30
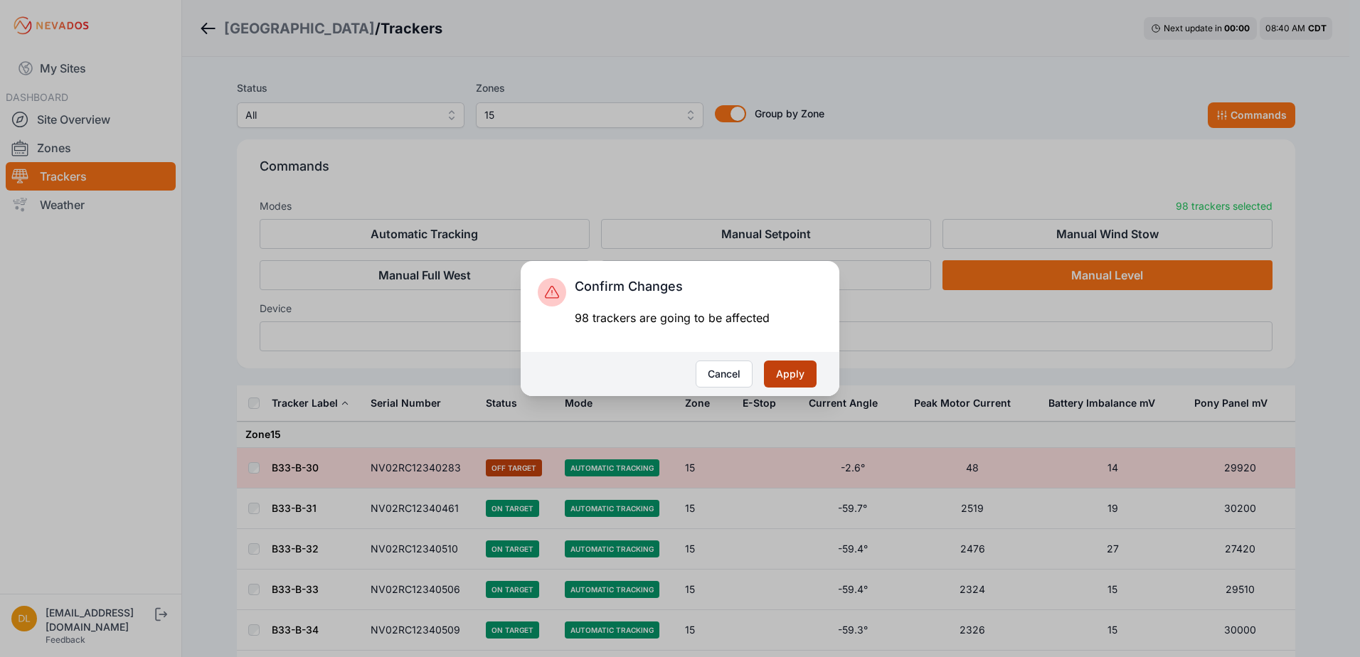
click at [799, 366] on button "Apply" at bounding box center [790, 374] width 53 height 27
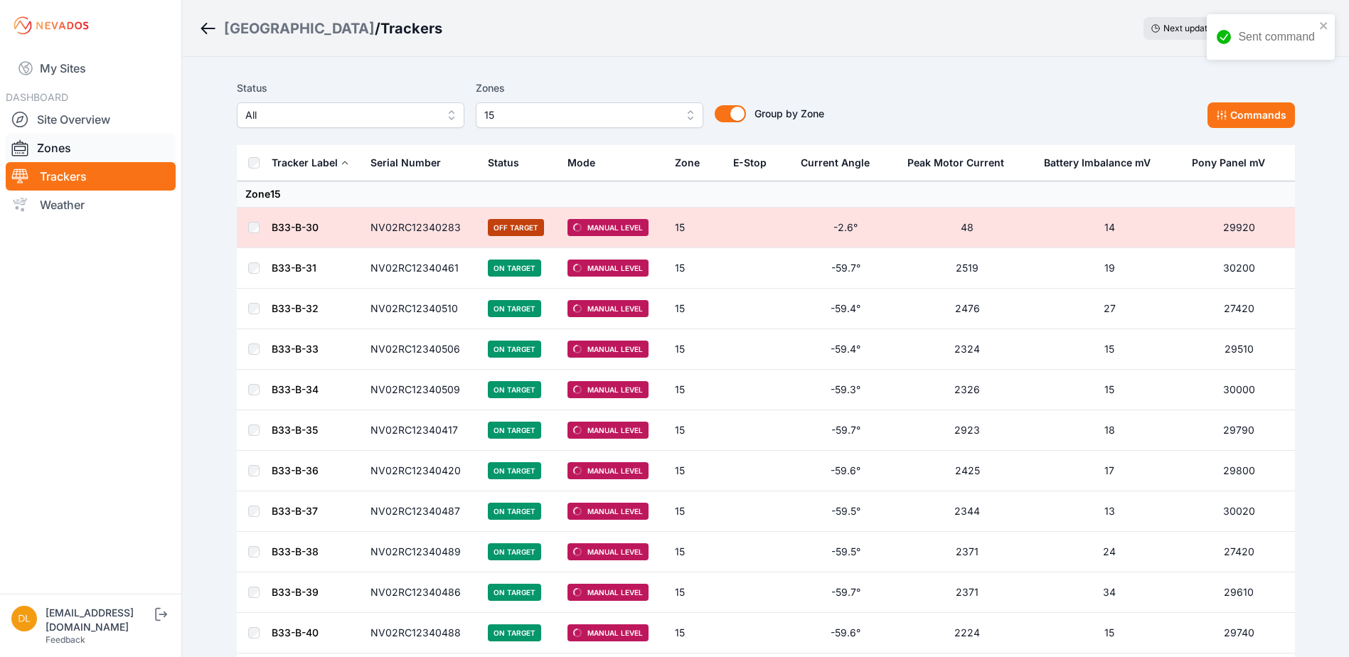
click at [48, 147] on link "Zones" at bounding box center [91, 148] width 170 height 28
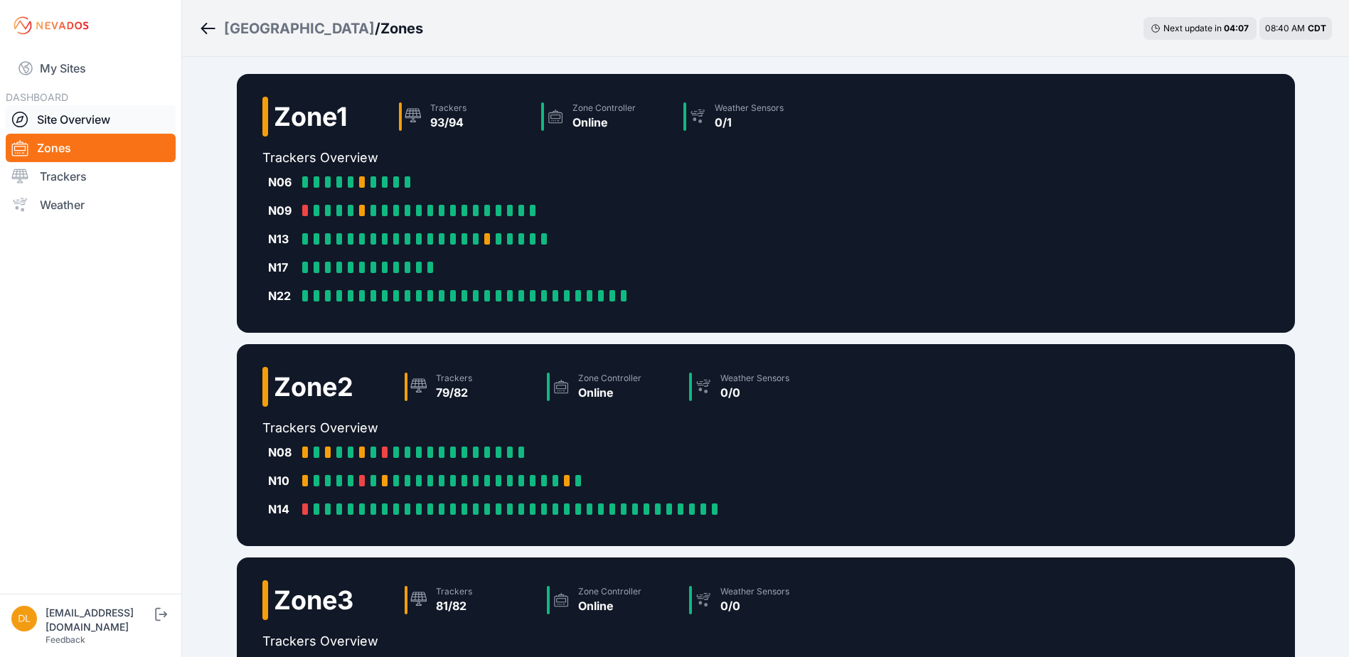
click at [77, 117] on link "Site Overview" at bounding box center [91, 119] width 170 height 28
click at [75, 117] on link "Site Overview" at bounding box center [91, 119] width 170 height 28
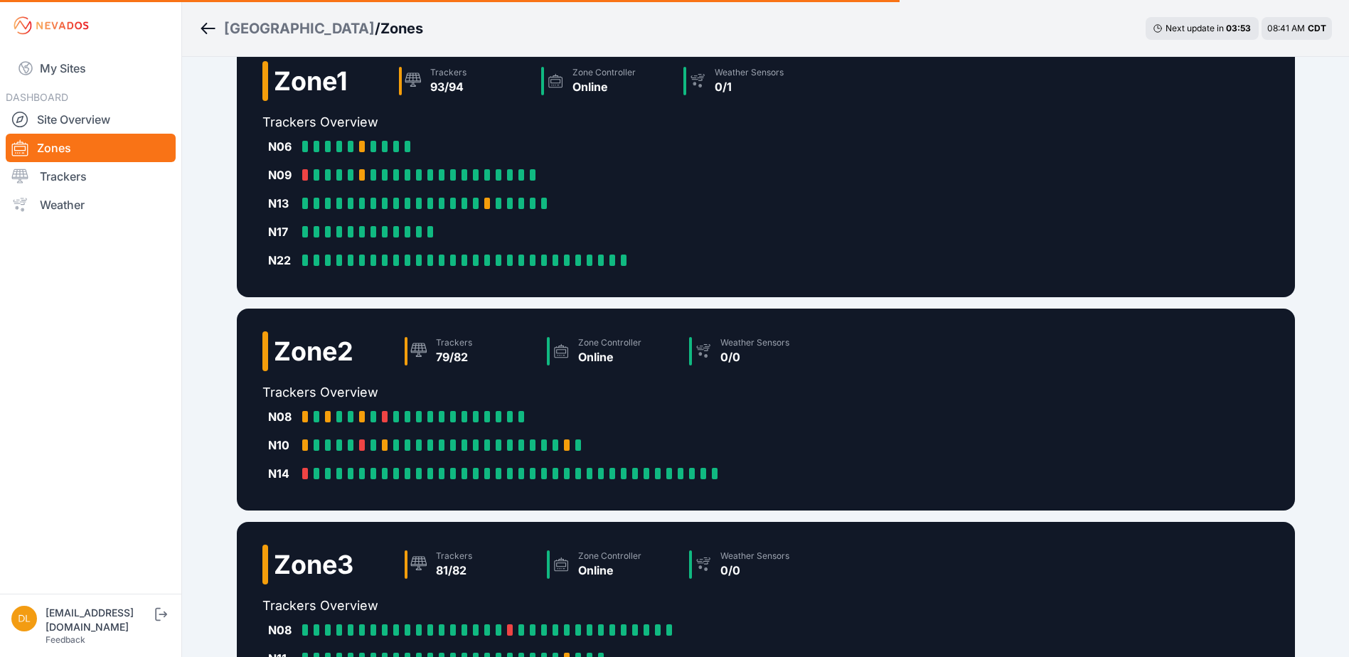
scroll to position [71, 0]
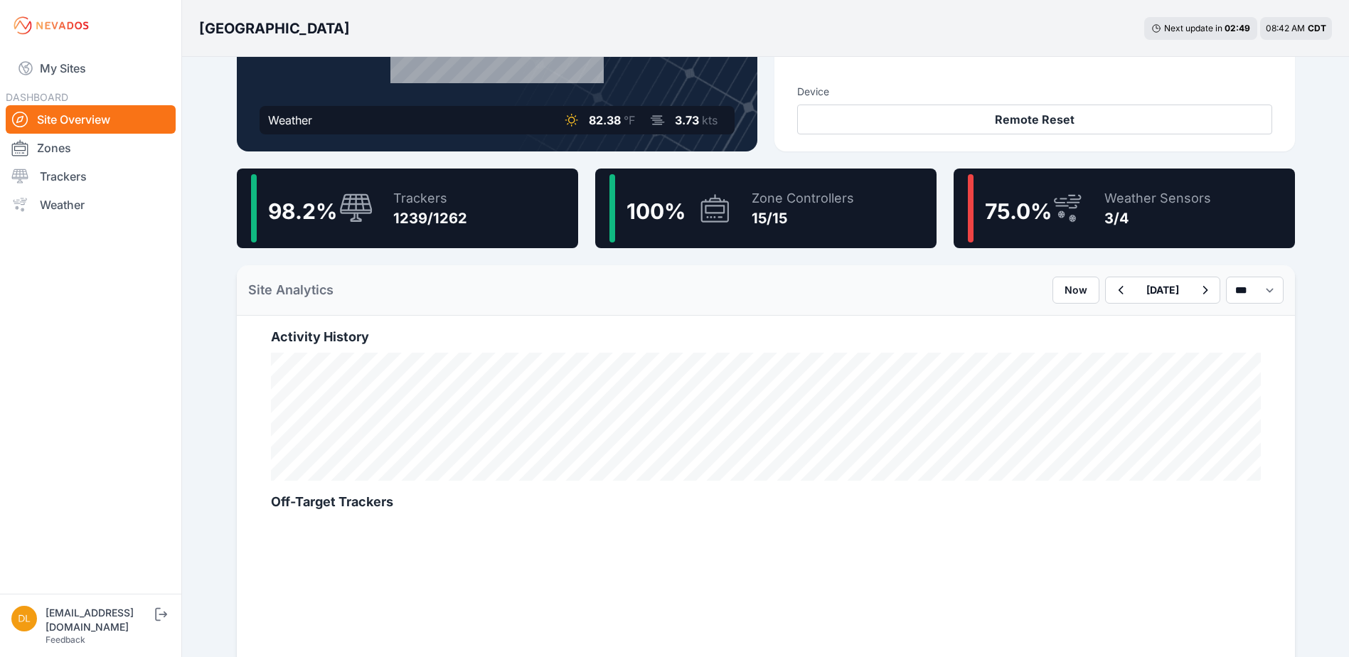
scroll to position [284, 0]
